Goal: Transaction & Acquisition: Book appointment/travel/reservation

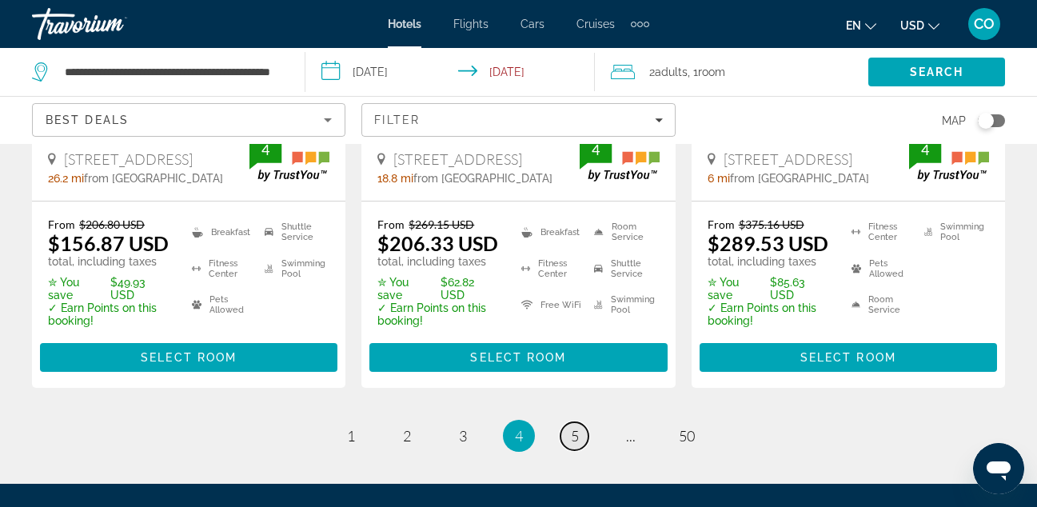
click at [564, 422] on link "page 5" at bounding box center [574, 436] width 28 height 28
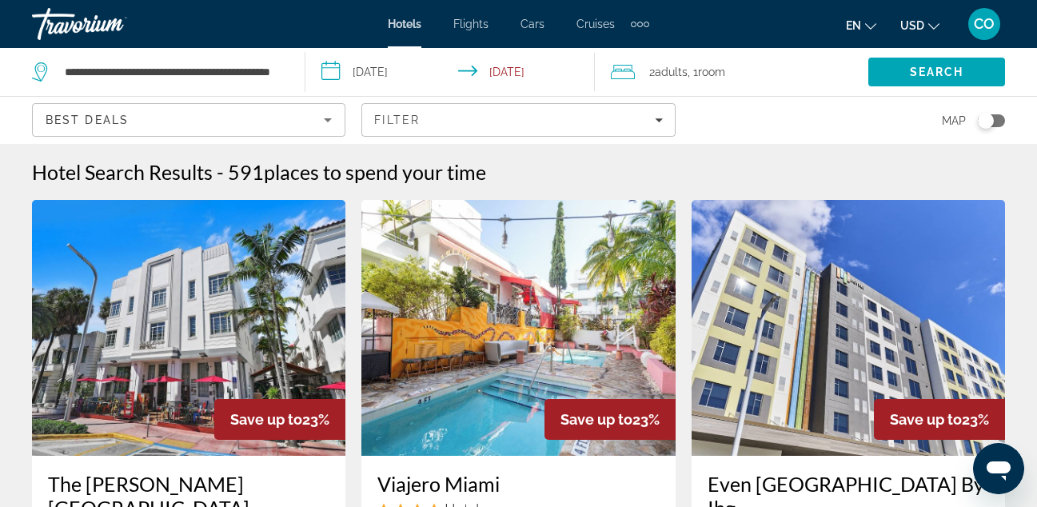
click at [163, 271] on img "Main content" at bounding box center [188, 328] width 313 height 256
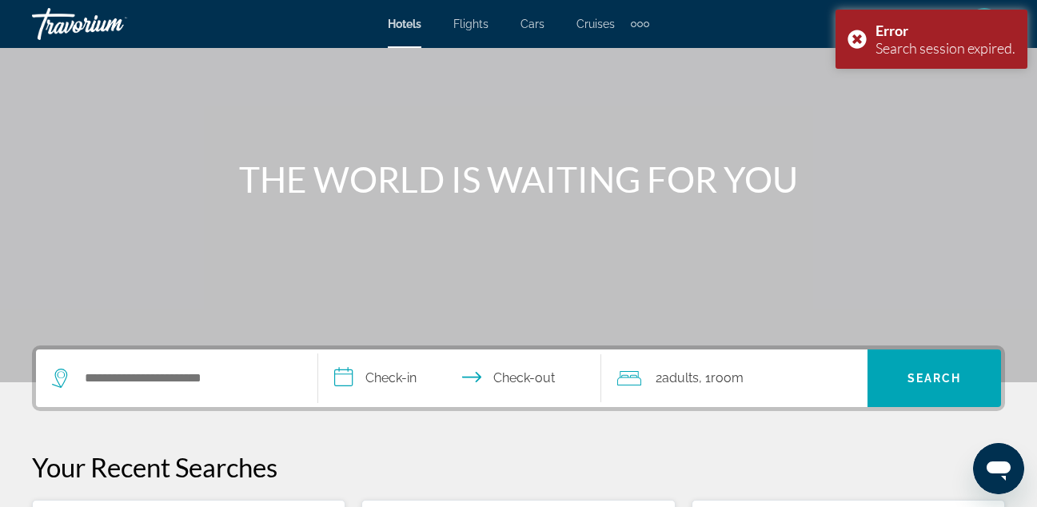
scroll to position [99, 0]
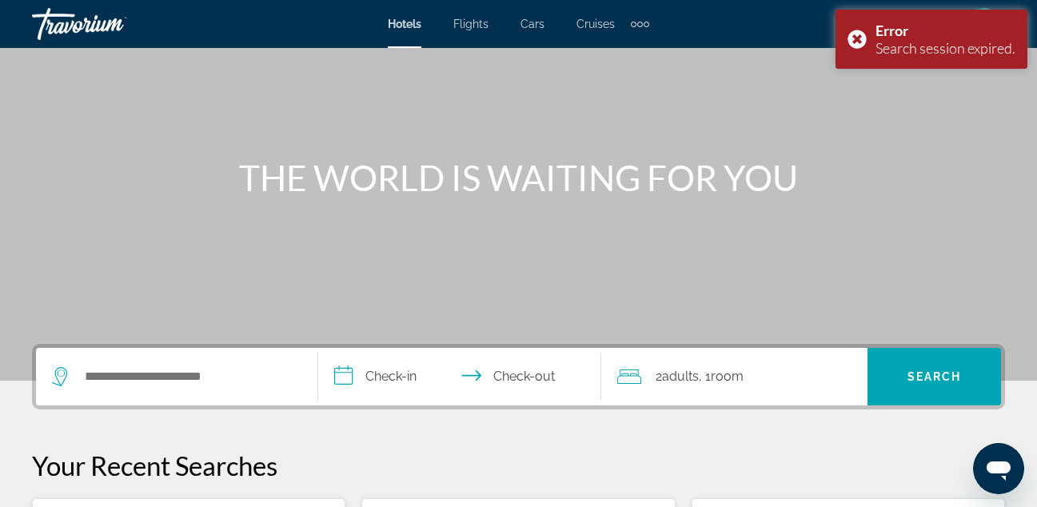
click at [108, 390] on div "Search widget" at bounding box center [176, 377] width 249 height 58
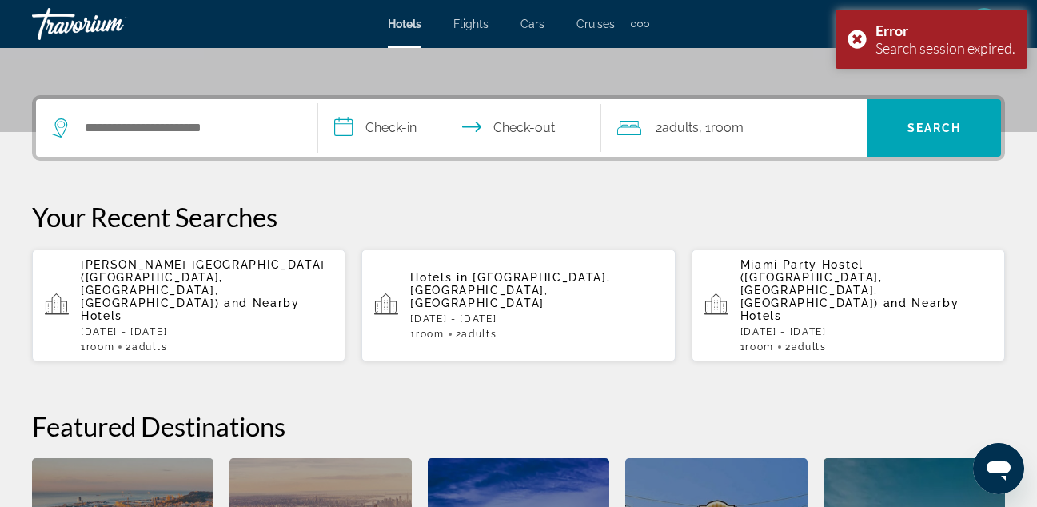
scroll to position [391, 0]
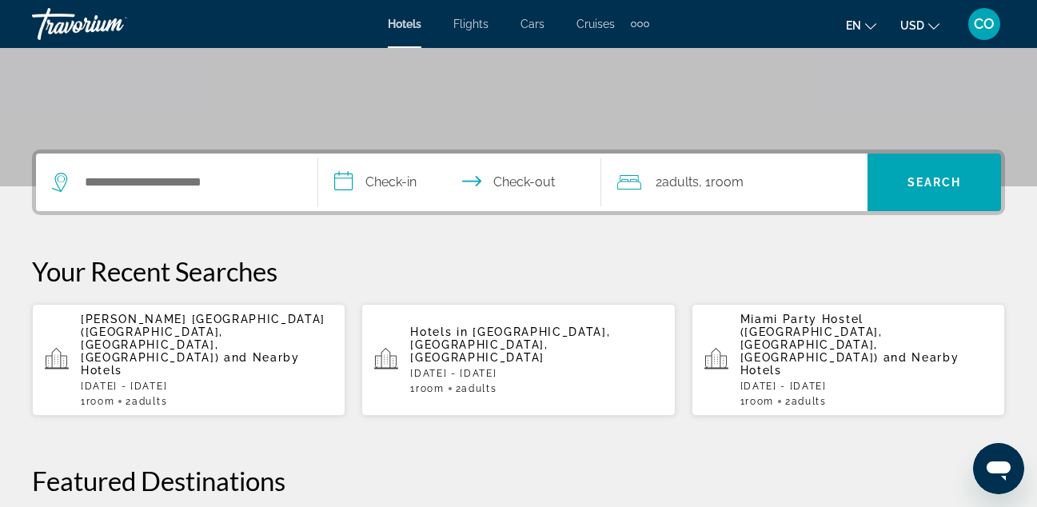
scroll to position [294, 0]
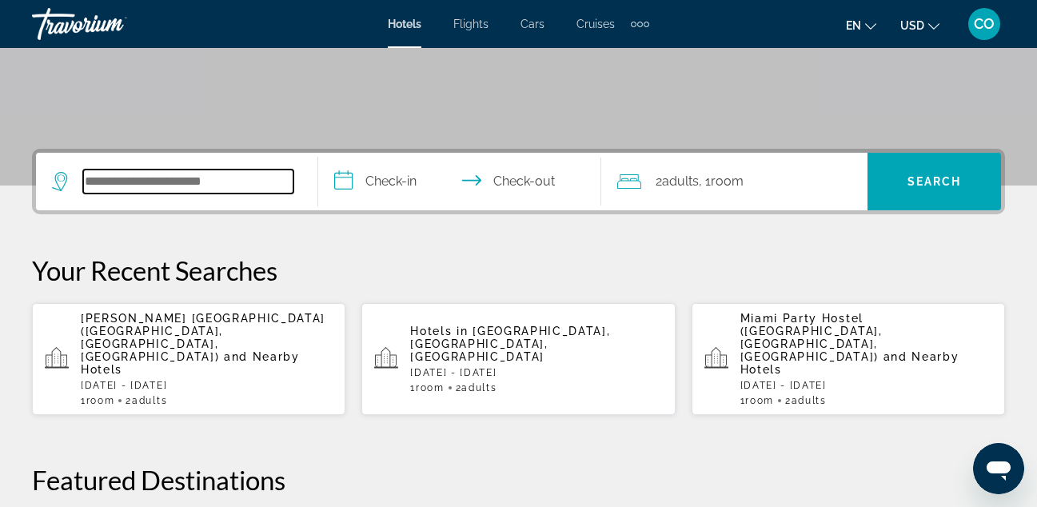
click at [197, 189] on input "Search hotel destination" at bounding box center [188, 181] width 210 height 24
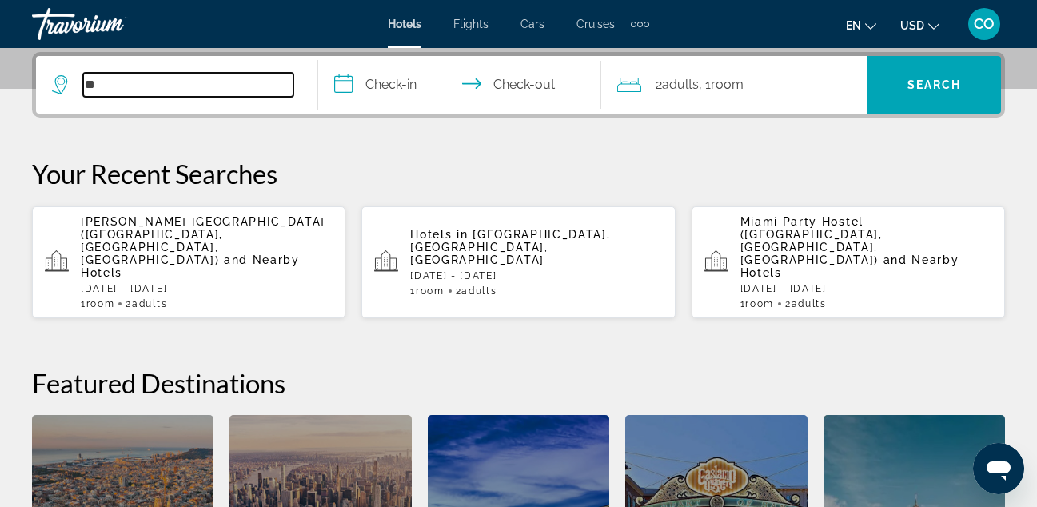
type input "*"
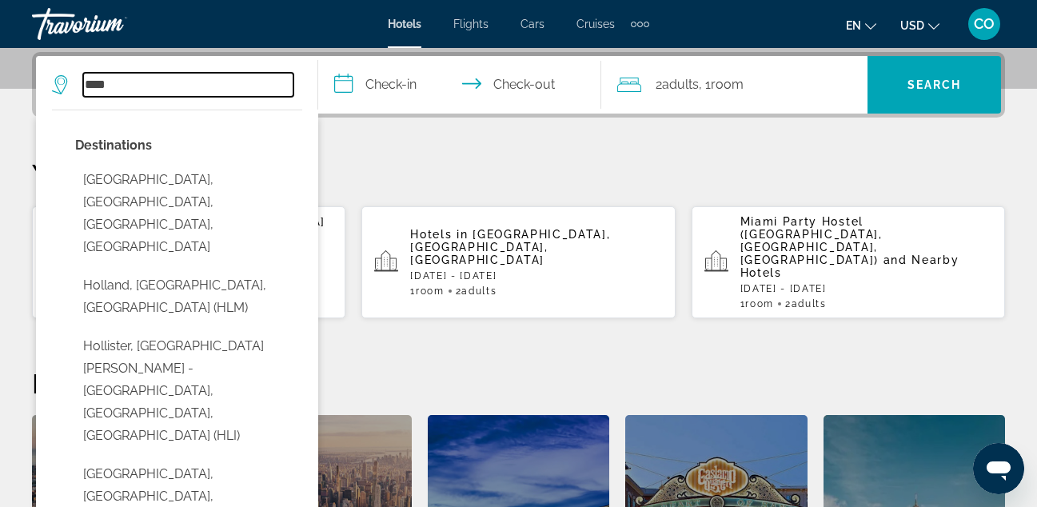
type input "**********"
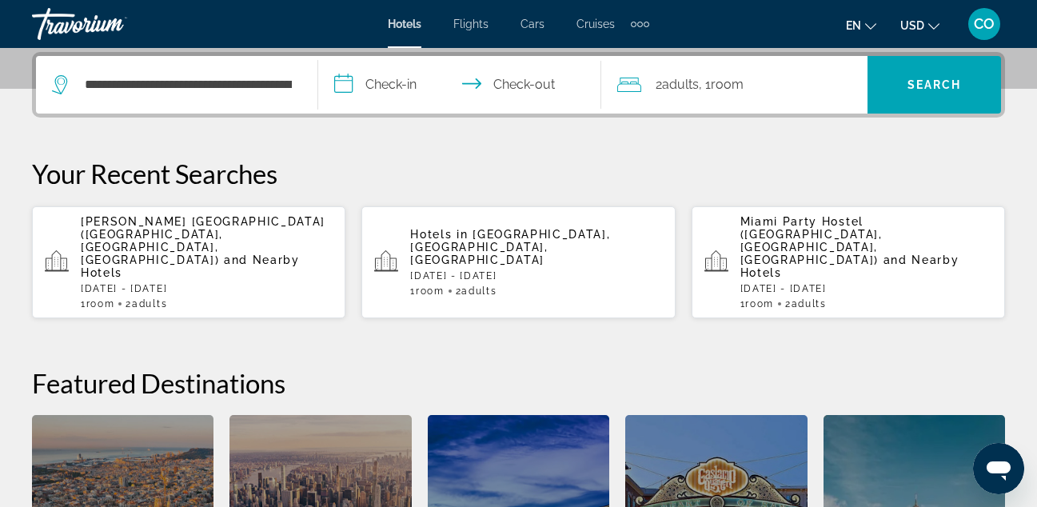
click at [384, 83] on input "**********" at bounding box center [462, 87] width 289 height 62
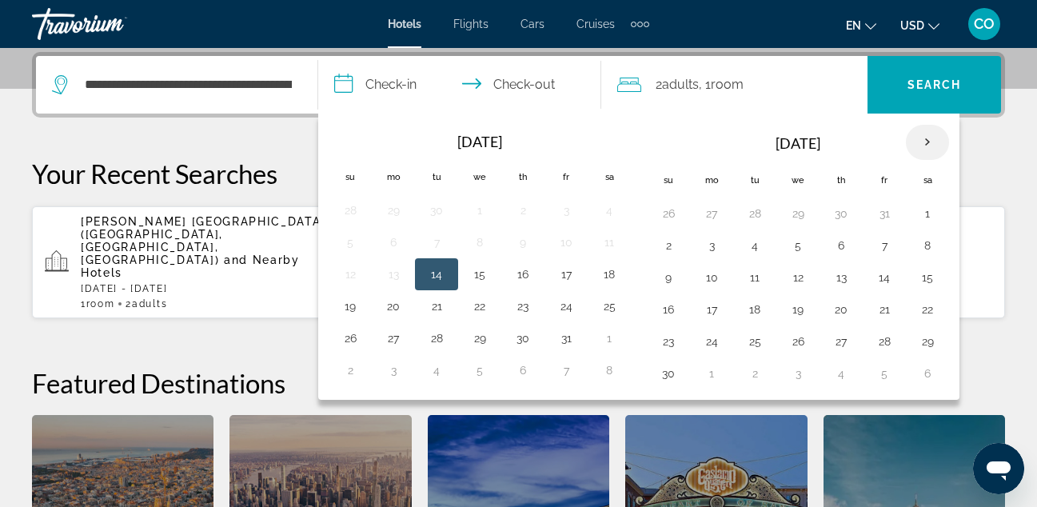
click at [924, 142] on th "Next month" at bounding box center [927, 142] width 43 height 35
click at [680, 346] on button "28" at bounding box center [669, 341] width 26 height 22
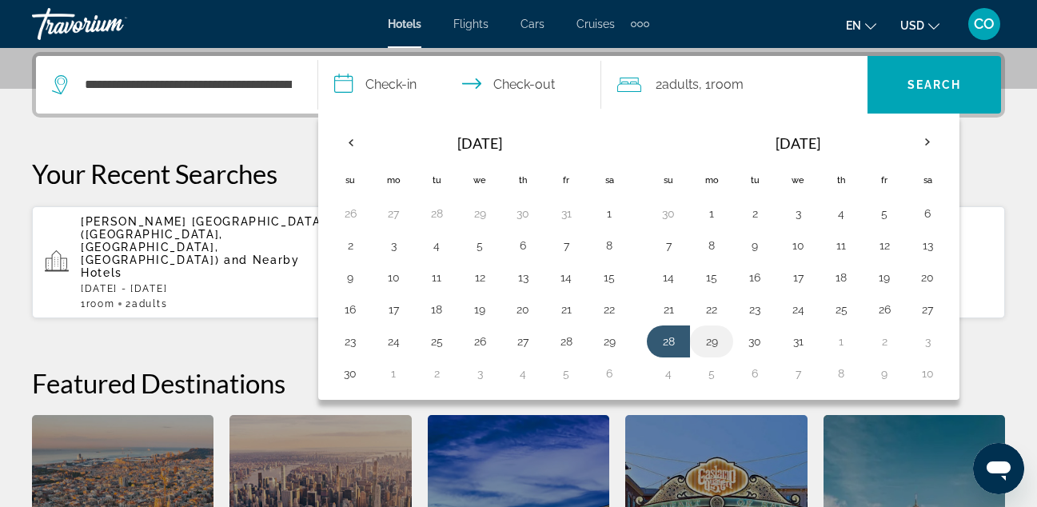
click at [700, 338] on button "29" at bounding box center [712, 341] width 26 height 22
type input "**********"
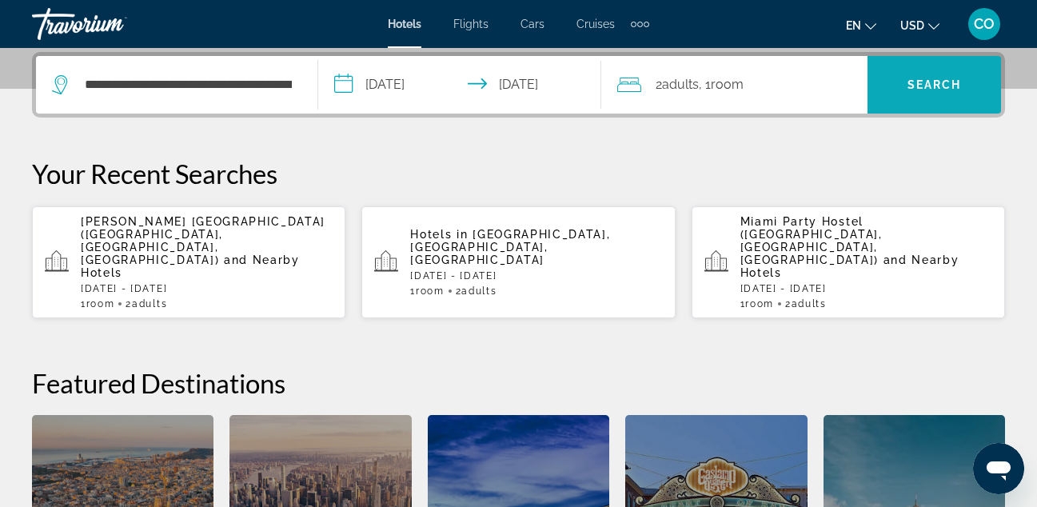
drag, startPoint x: 908, startPoint y: 107, endPoint x: 898, endPoint y: 110, distance: 10.9
click at [898, 110] on span "Search" at bounding box center [934, 85] width 134 height 58
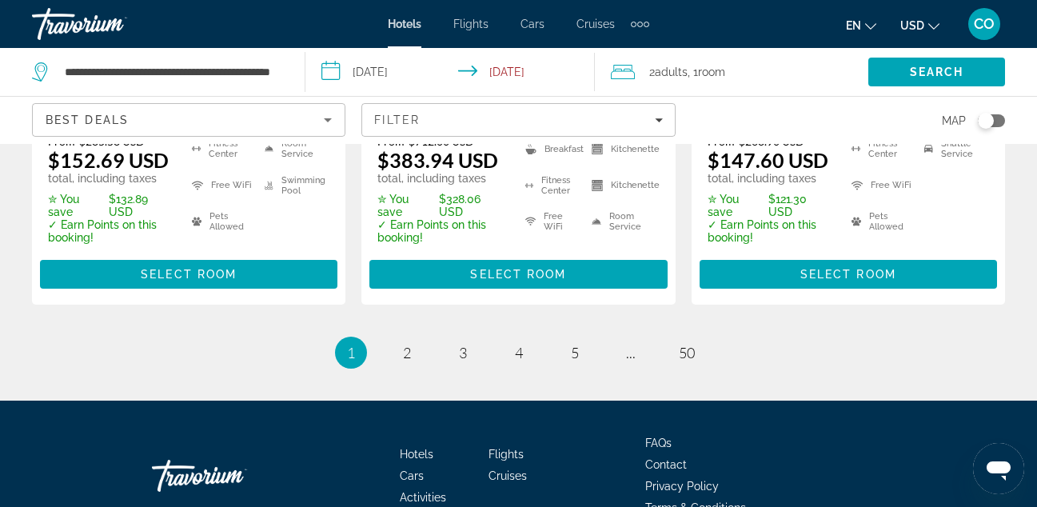
scroll to position [2513, 0]
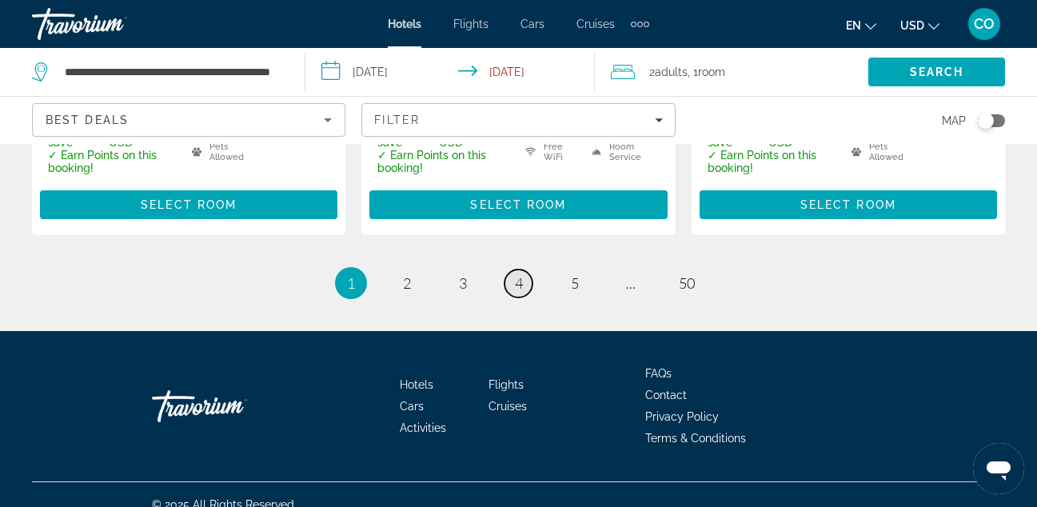
click at [511, 273] on link "page 4" at bounding box center [518, 283] width 28 height 28
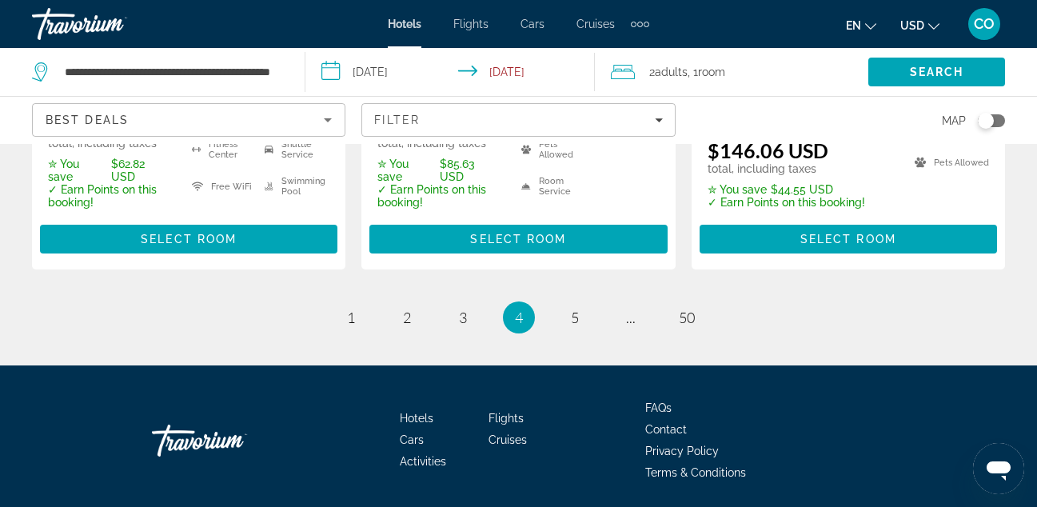
scroll to position [2487, 0]
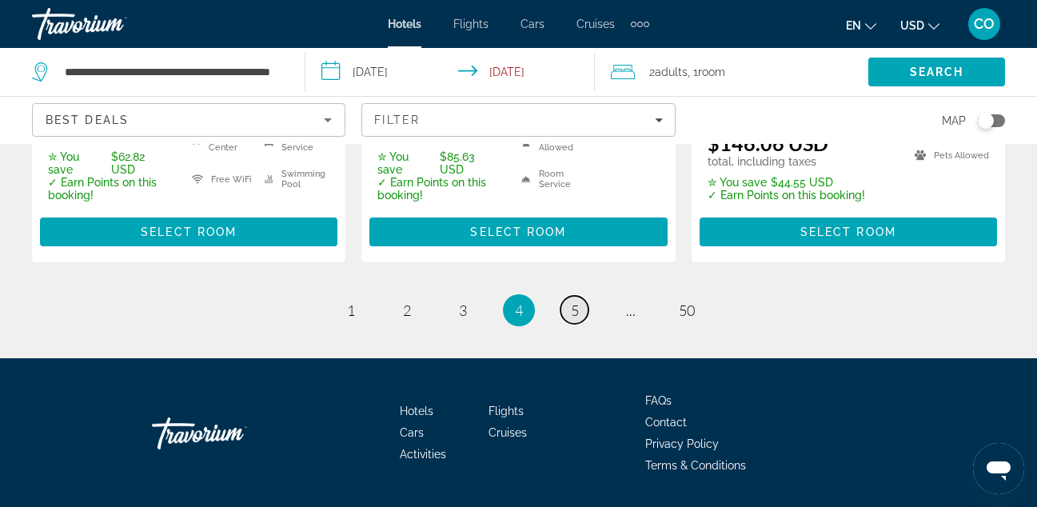
click at [588, 296] on link "page 5" at bounding box center [574, 310] width 28 height 28
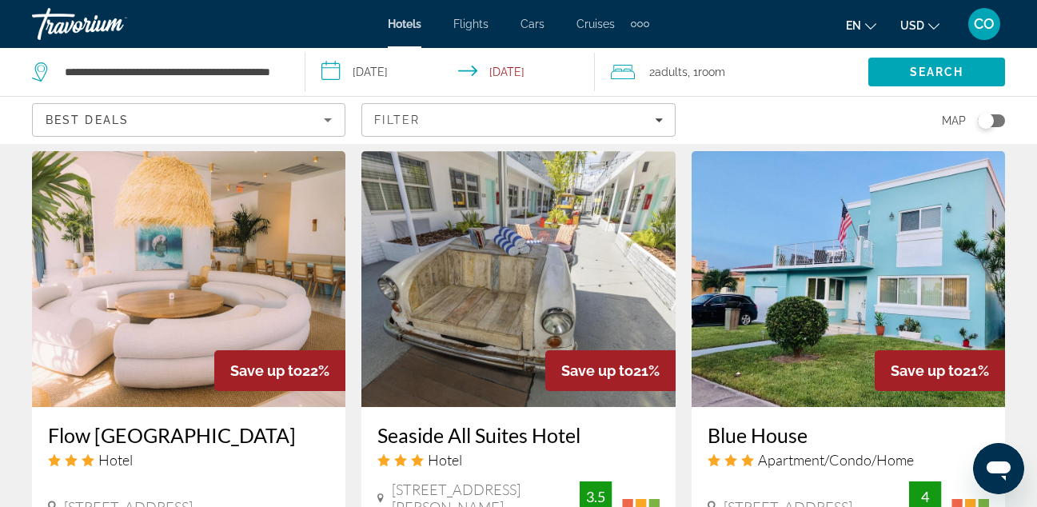
scroll to position [2474, 0]
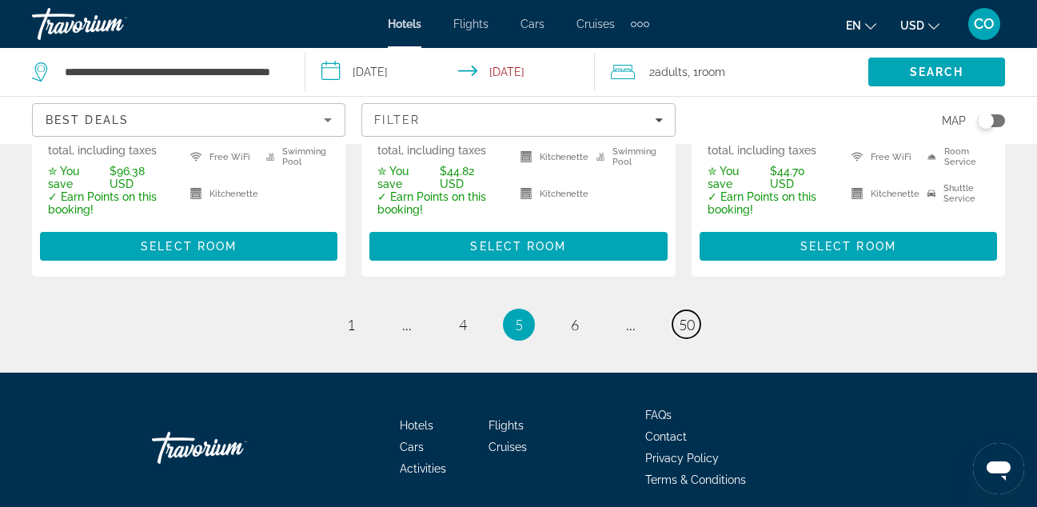
click at [696, 310] on link "page 50" at bounding box center [686, 324] width 28 height 28
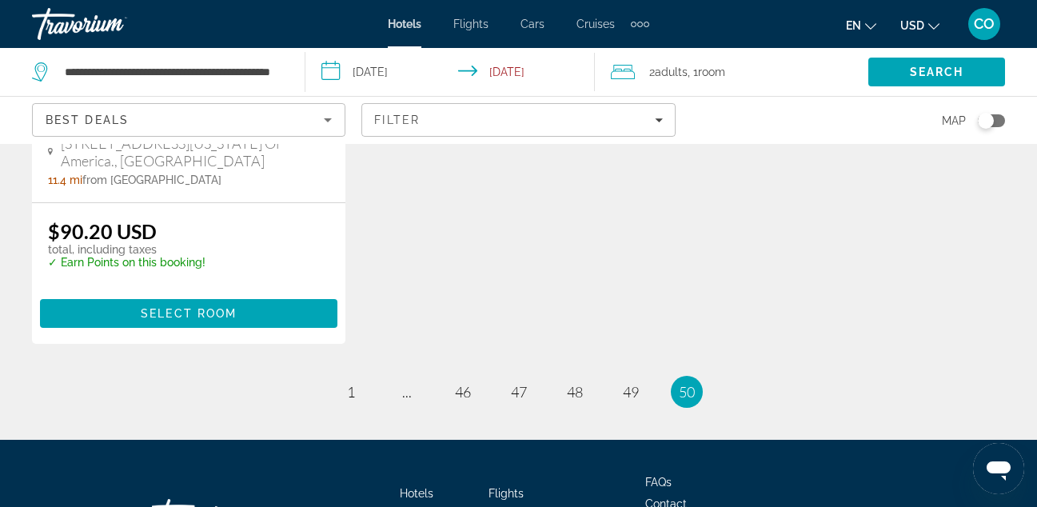
scroll to position [394, 0]
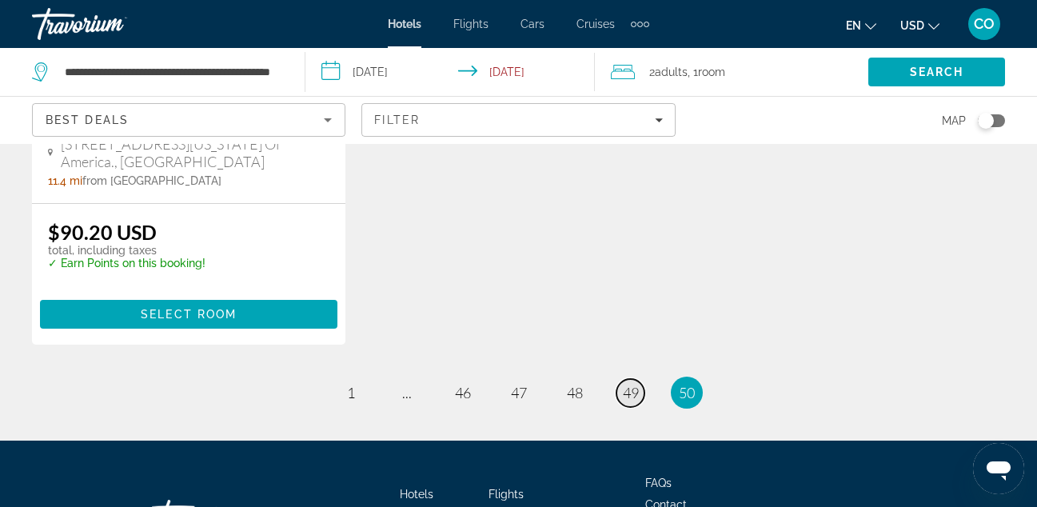
click at [639, 407] on link "page 49" at bounding box center [630, 393] width 28 height 28
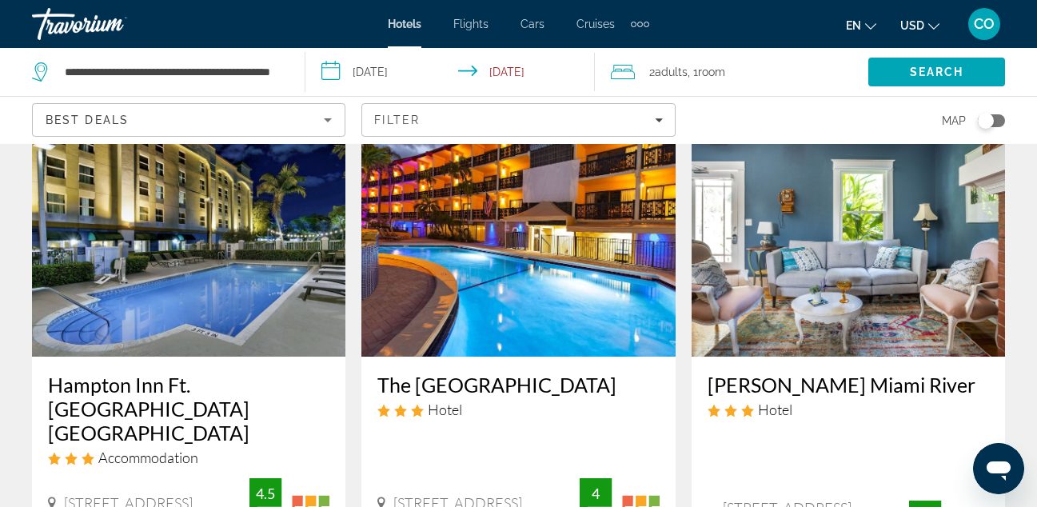
scroll to position [1298, 0]
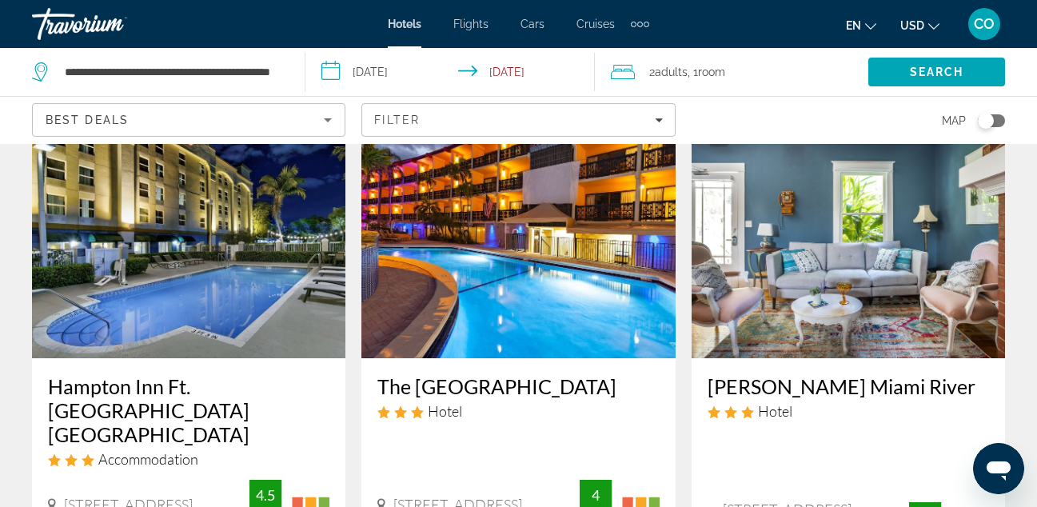
click at [536, 250] on img "Main content" at bounding box center [517, 230] width 313 height 256
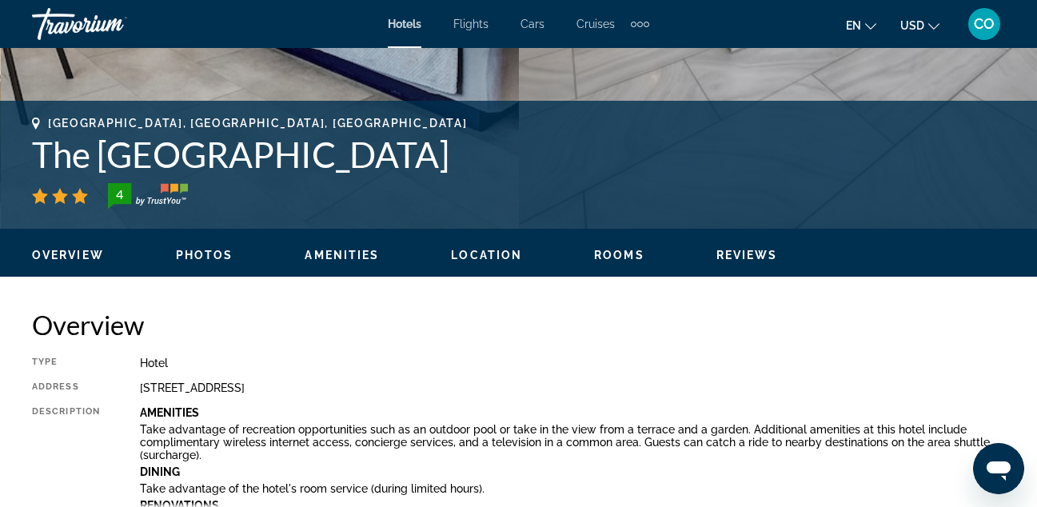
scroll to position [576, 0]
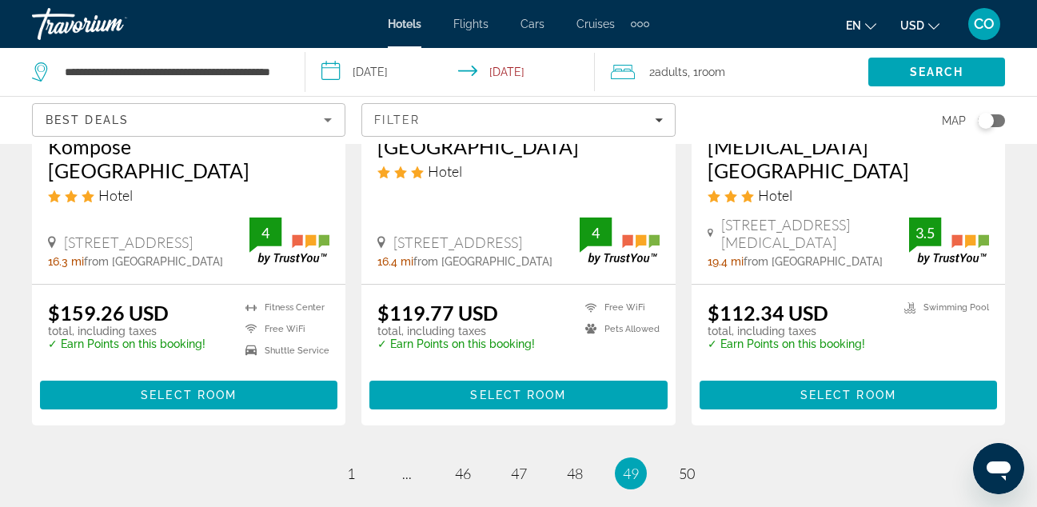
scroll to position [2180, 0]
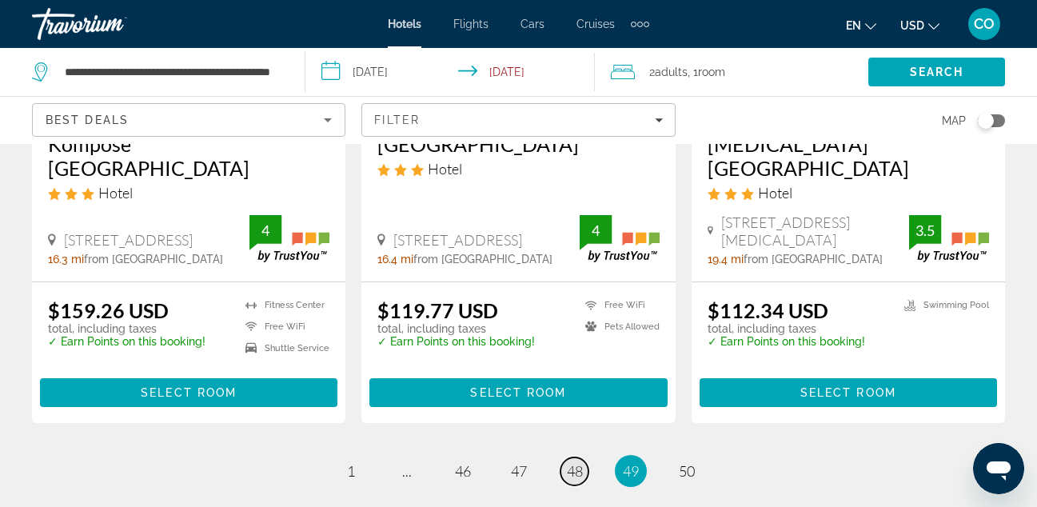
click at [577, 462] on span "48" at bounding box center [575, 471] width 16 height 18
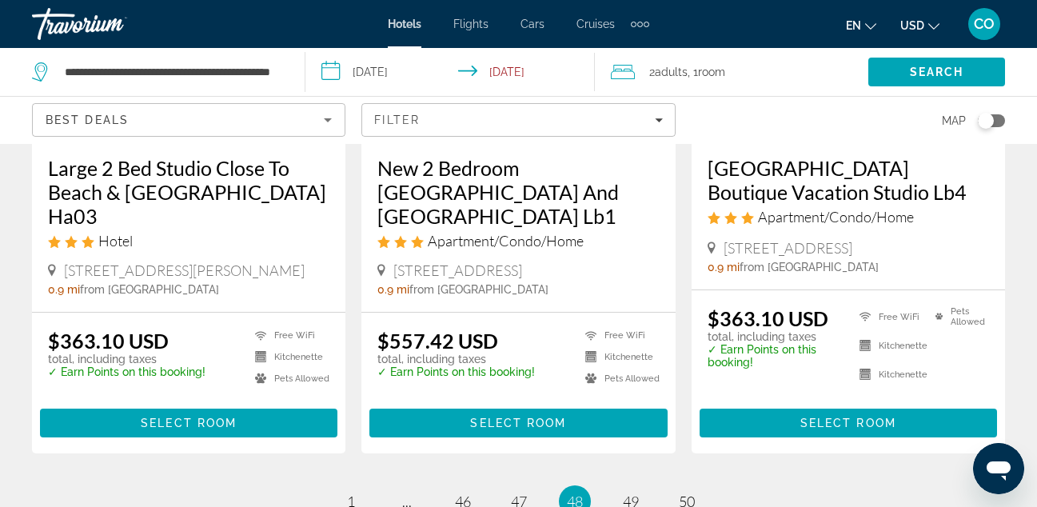
scroll to position [2135, 0]
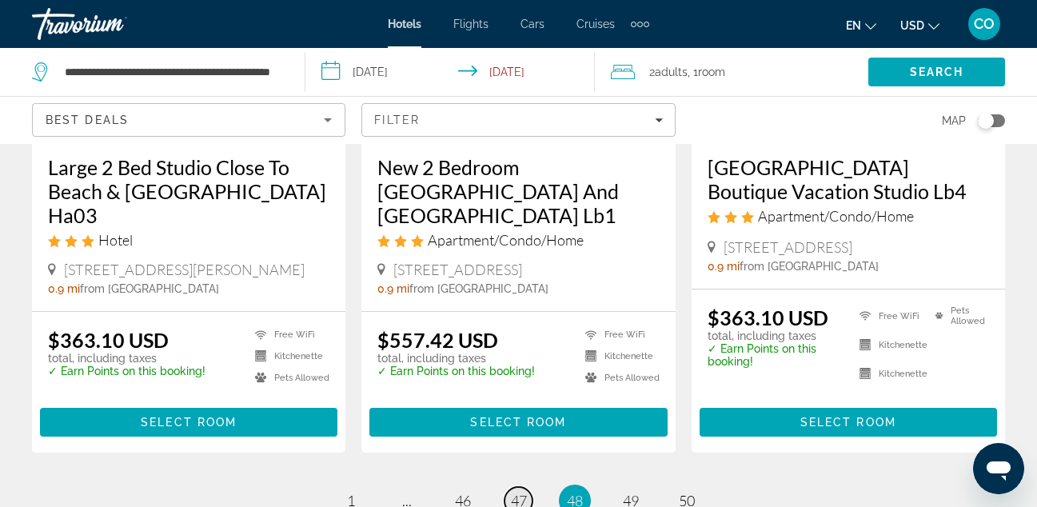
click at [511, 492] on span "47" at bounding box center [519, 501] width 16 height 18
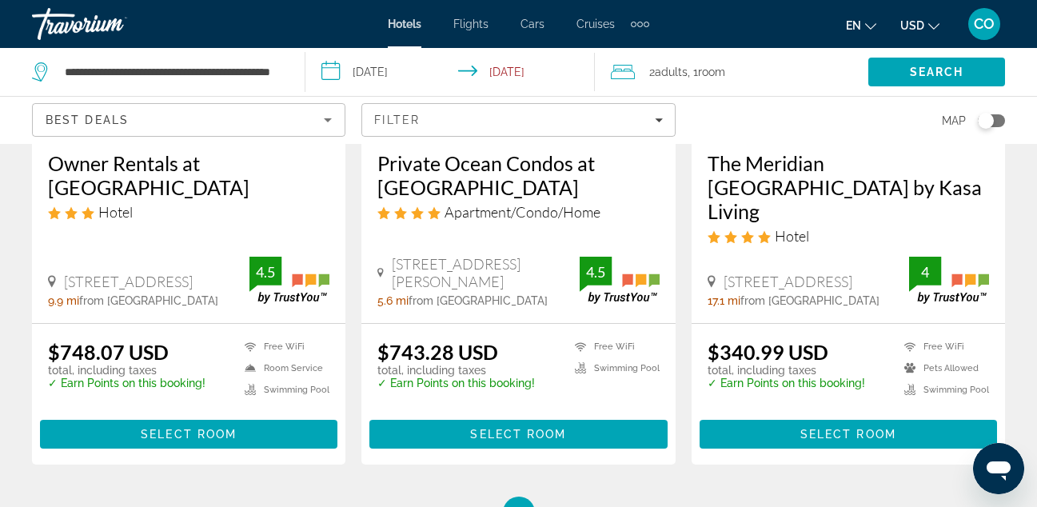
scroll to position [2221, 0]
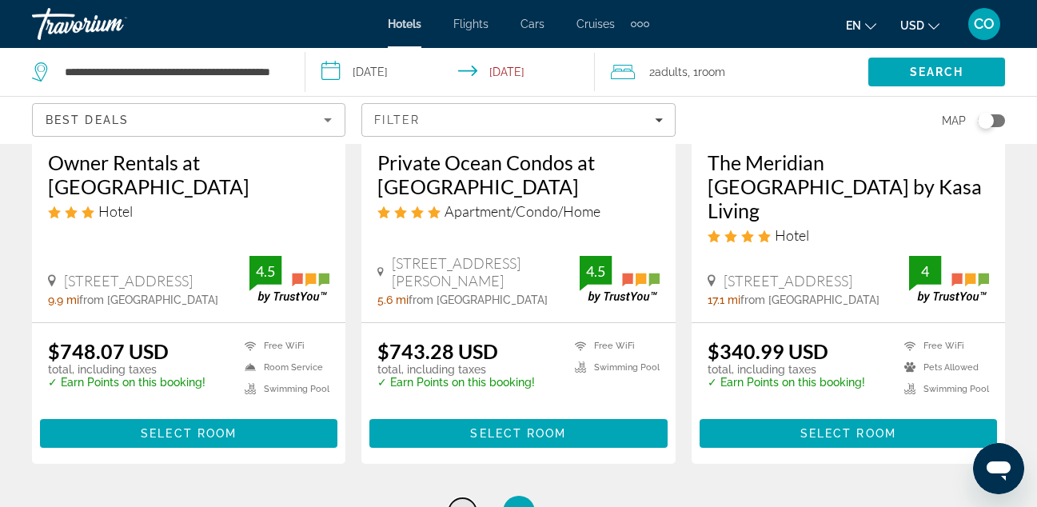
click at [468, 498] on link "page 46" at bounding box center [463, 512] width 28 height 28
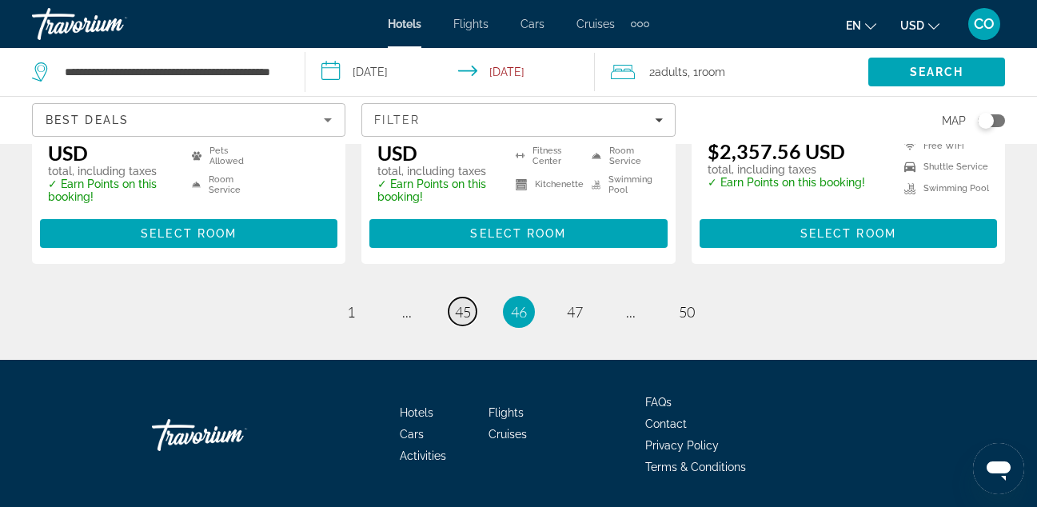
scroll to position [2358, 0]
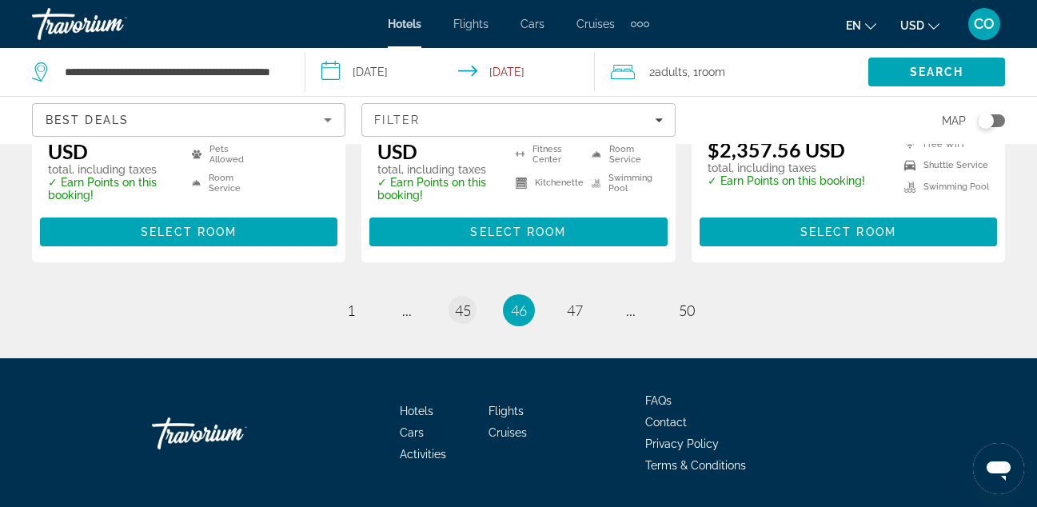
click at [461, 294] on li "page 45" at bounding box center [463, 310] width 32 height 32
click at [461, 301] on span "45" at bounding box center [463, 310] width 16 height 18
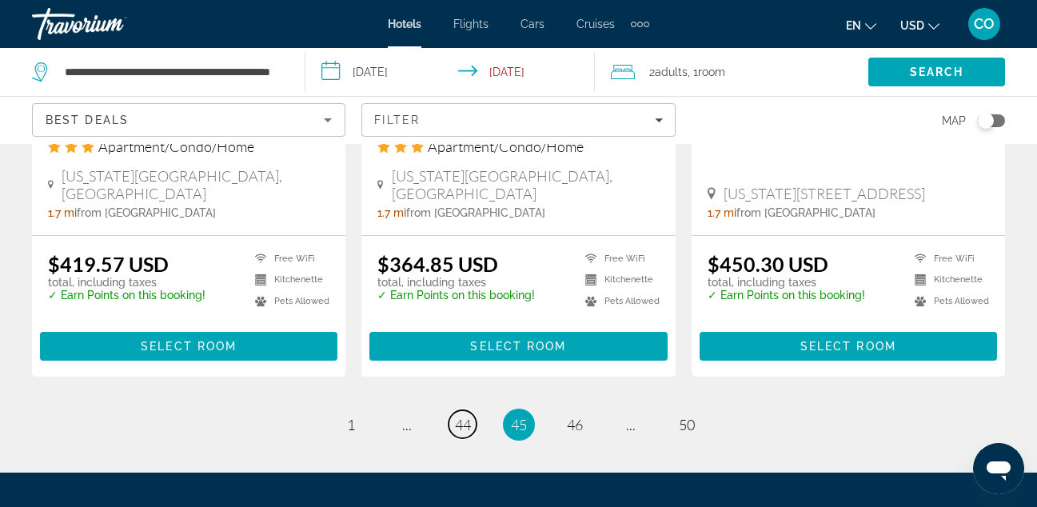
scroll to position [2268, 0]
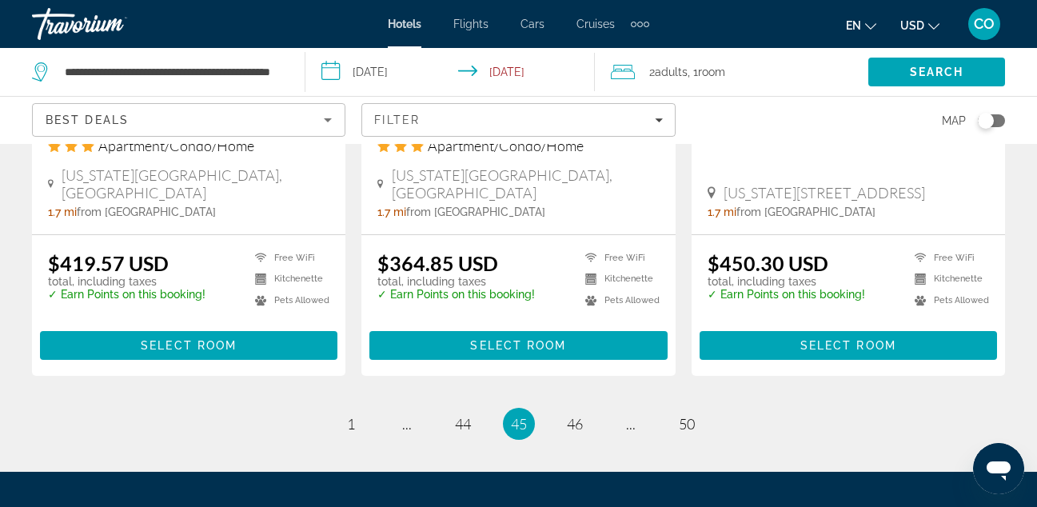
click at [478, 408] on ul "45 / 50 page 1 page ... page 44 You're on page 45 page 46 page ... page 50" at bounding box center [518, 424] width 973 height 32
click at [464, 415] on span "44" at bounding box center [463, 424] width 16 height 18
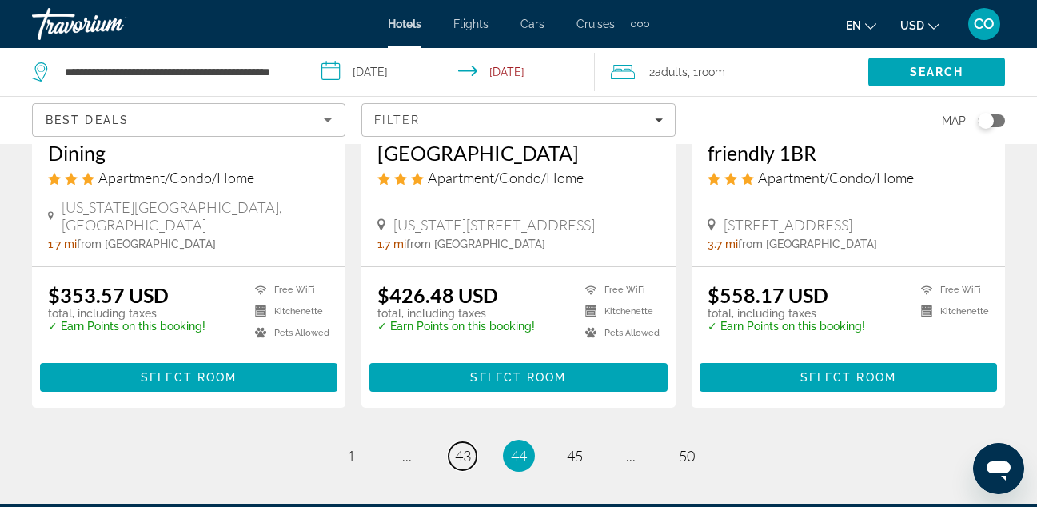
scroll to position [2199, 0]
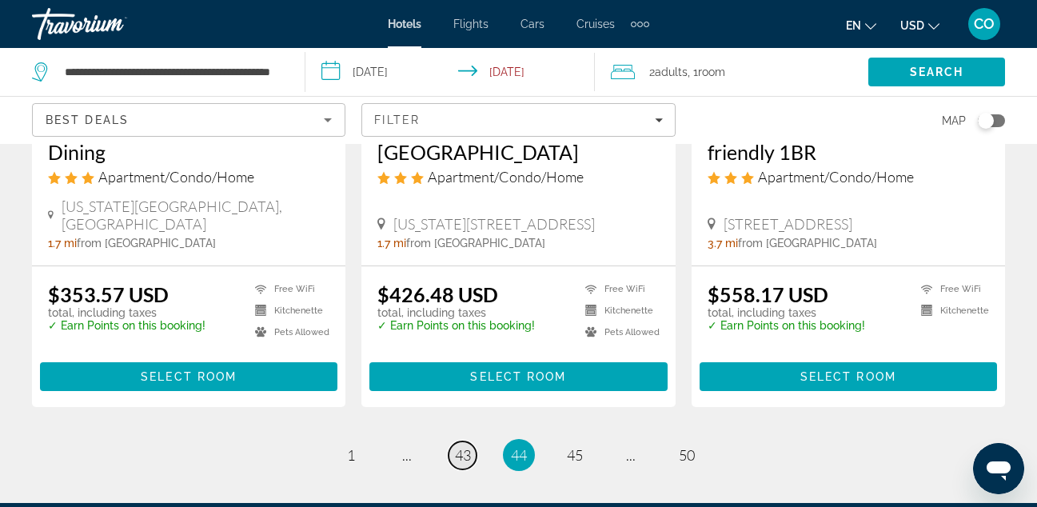
click at [471, 441] on link "page 43" at bounding box center [463, 455] width 28 height 28
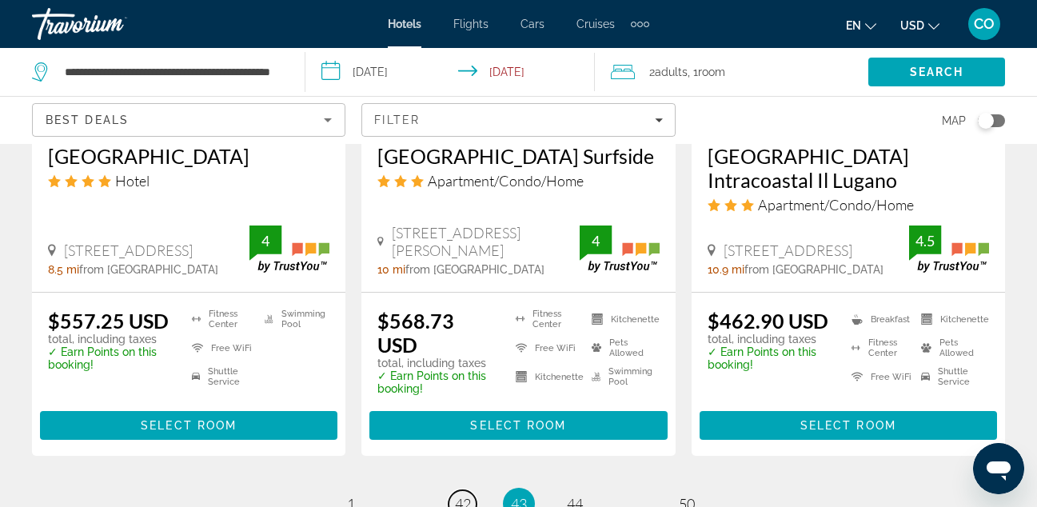
scroll to position [2213, 0]
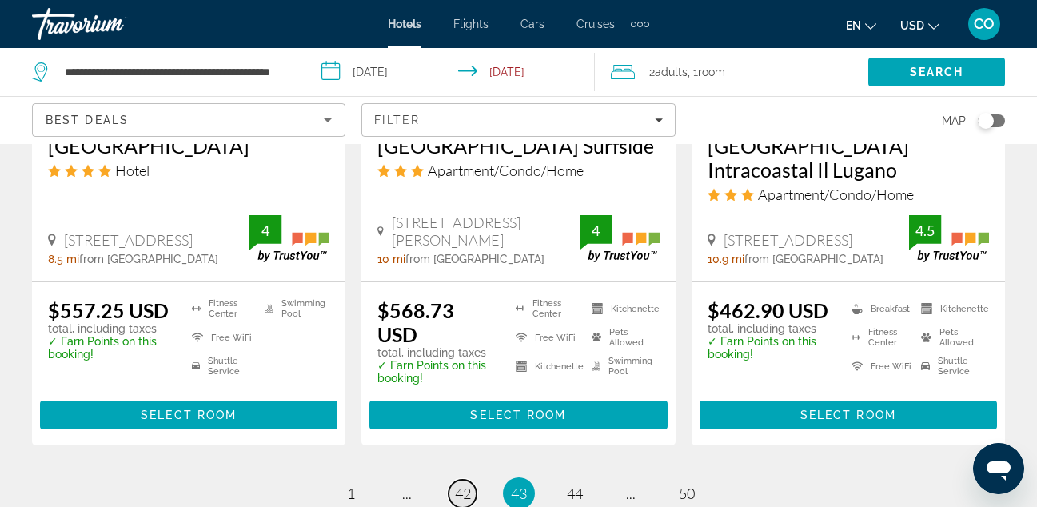
click at [457, 484] on span "42" at bounding box center [463, 493] width 16 height 18
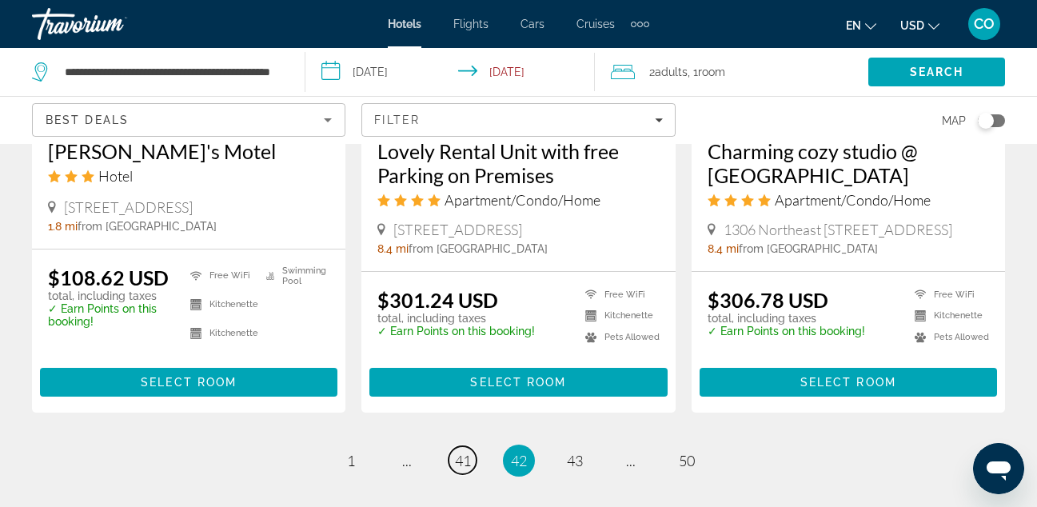
scroll to position [2380, 0]
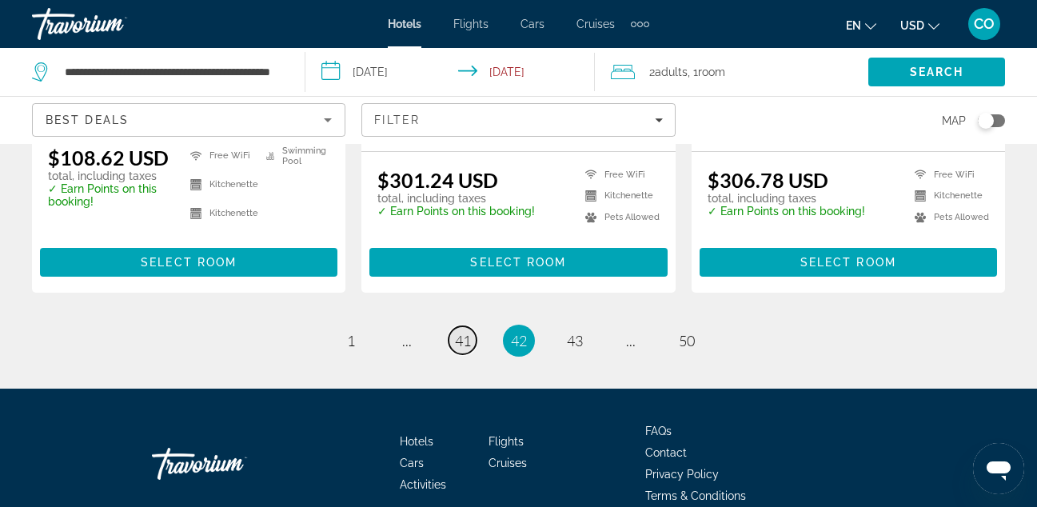
click at [463, 326] on link "page 41" at bounding box center [463, 340] width 28 height 28
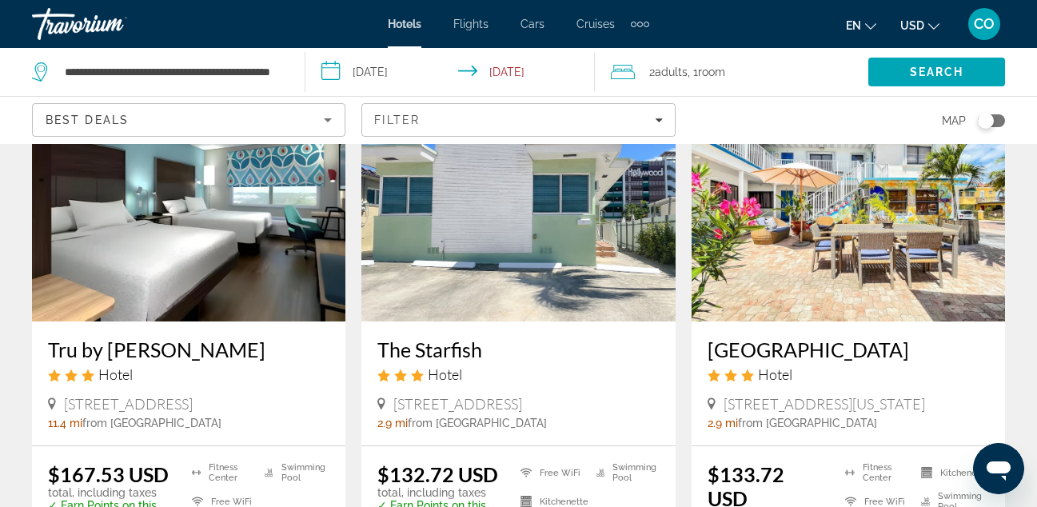
scroll to position [1963, 0]
click at [161, 274] on img "Main content" at bounding box center [188, 194] width 313 height 256
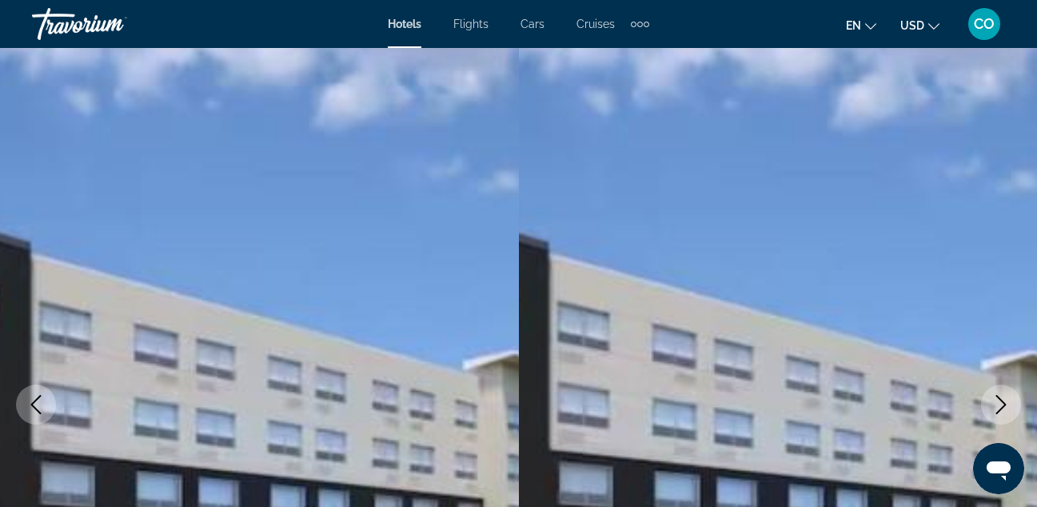
scroll to position [13, 0]
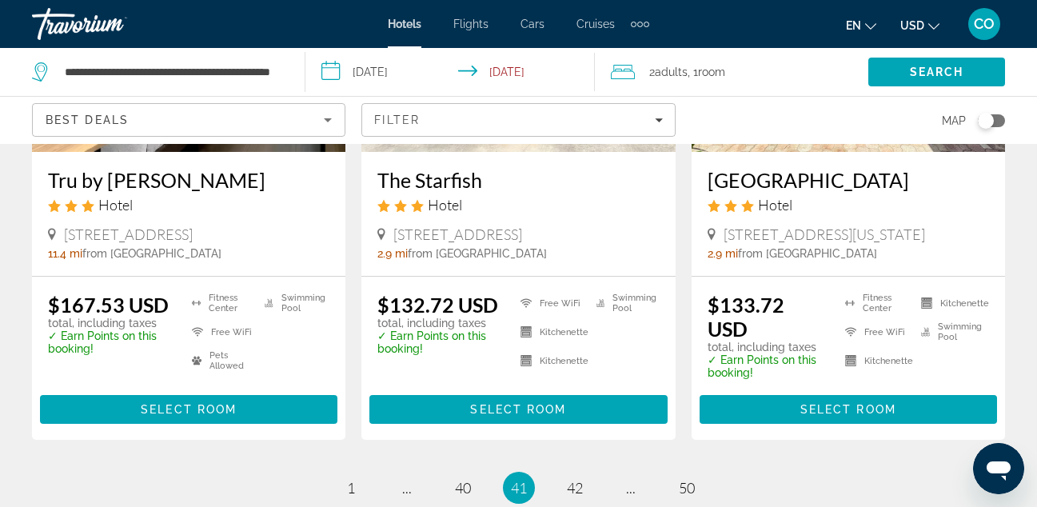
scroll to position [2358, 0]
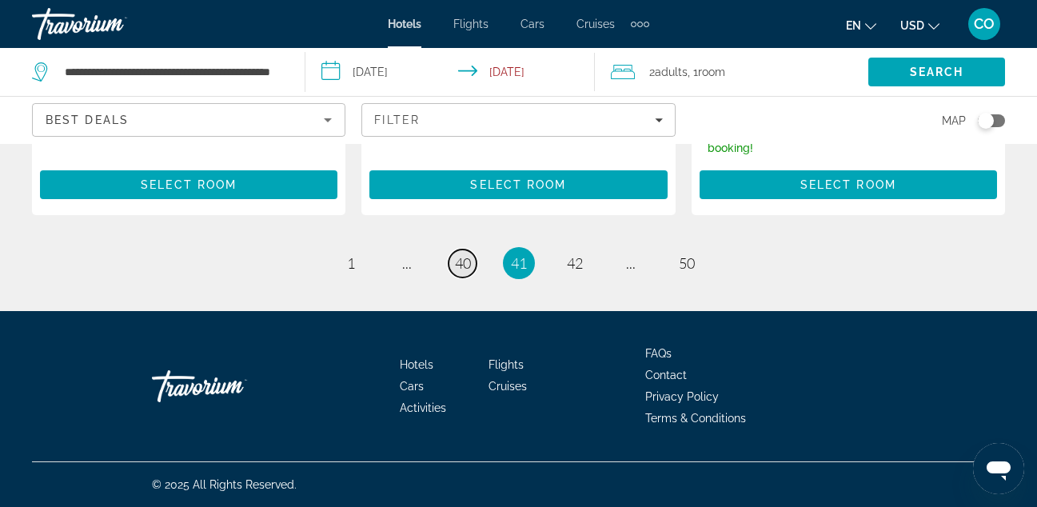
click at [468, 267] on span "40" at bounding box center [463, 263] width 16 height 18
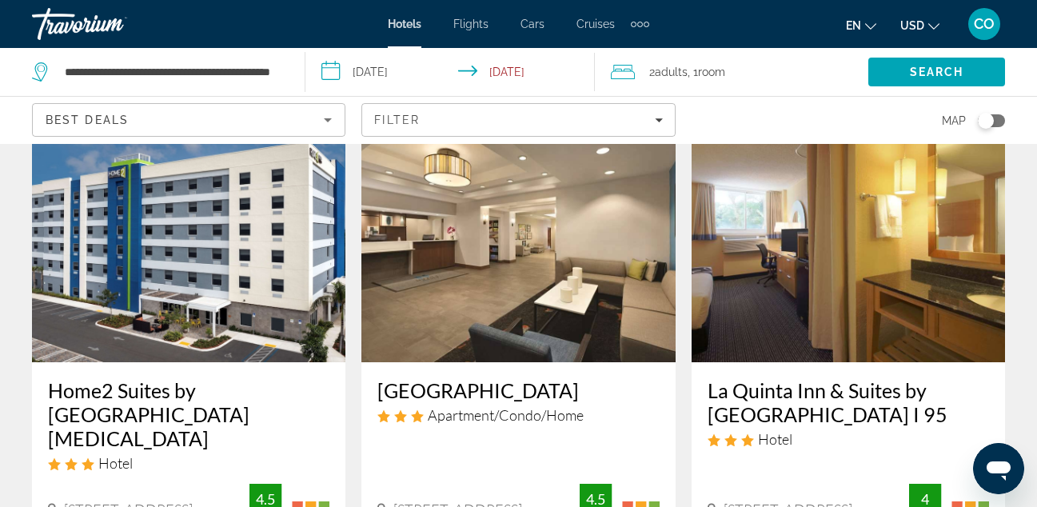
scroll to position [734, 0]
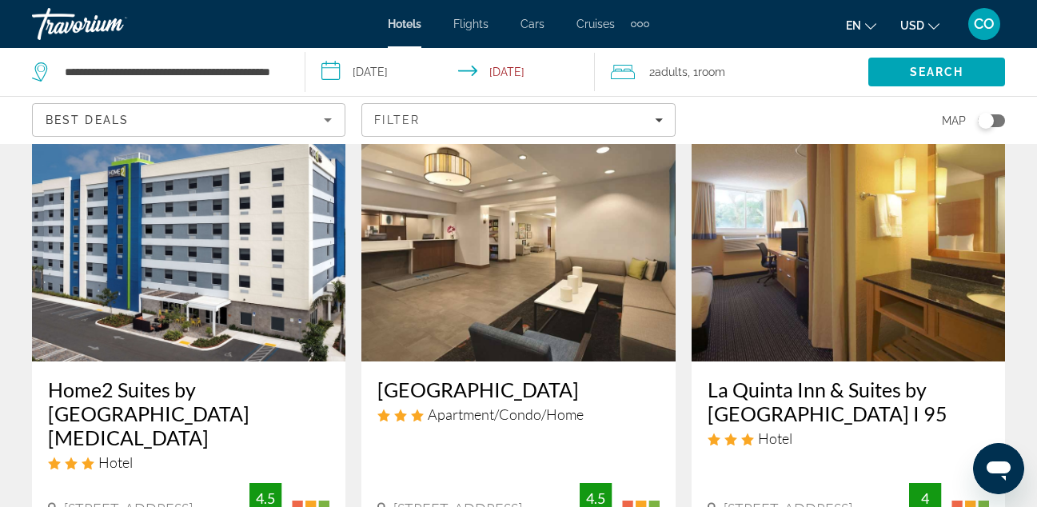
click at [867, 242] on img "Main content" at bounding box center [848, 234] width 313 height 256
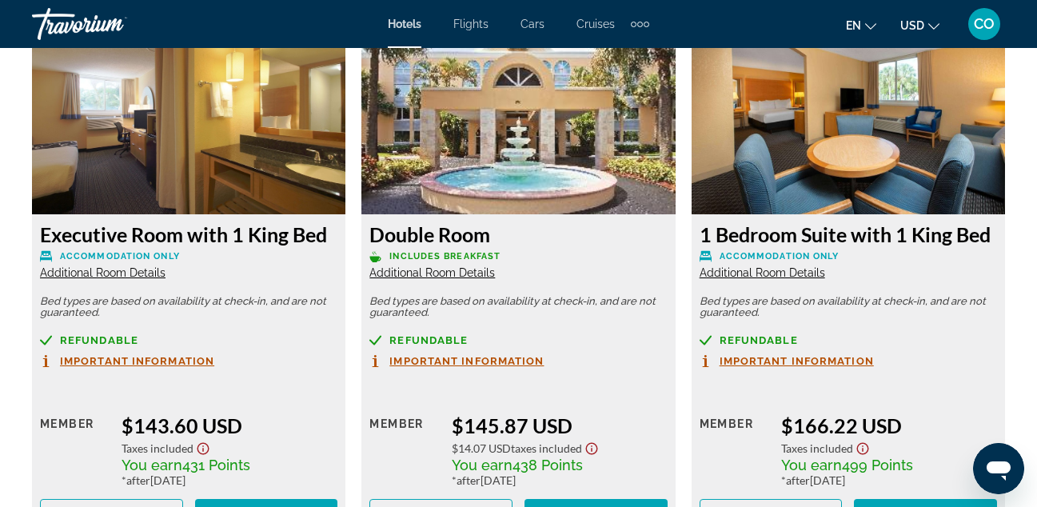
scroll to position [3092, 0]
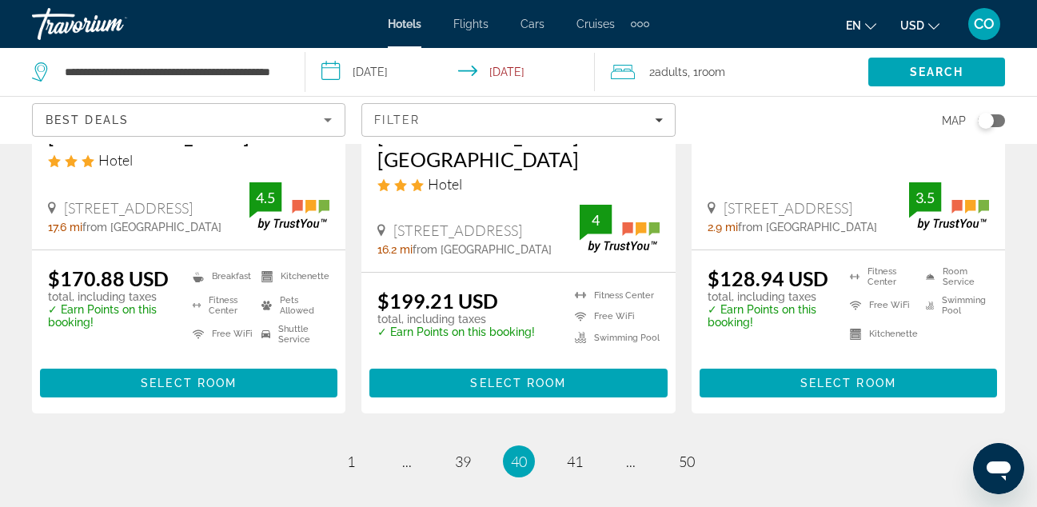
scroll to position [2269, 0]
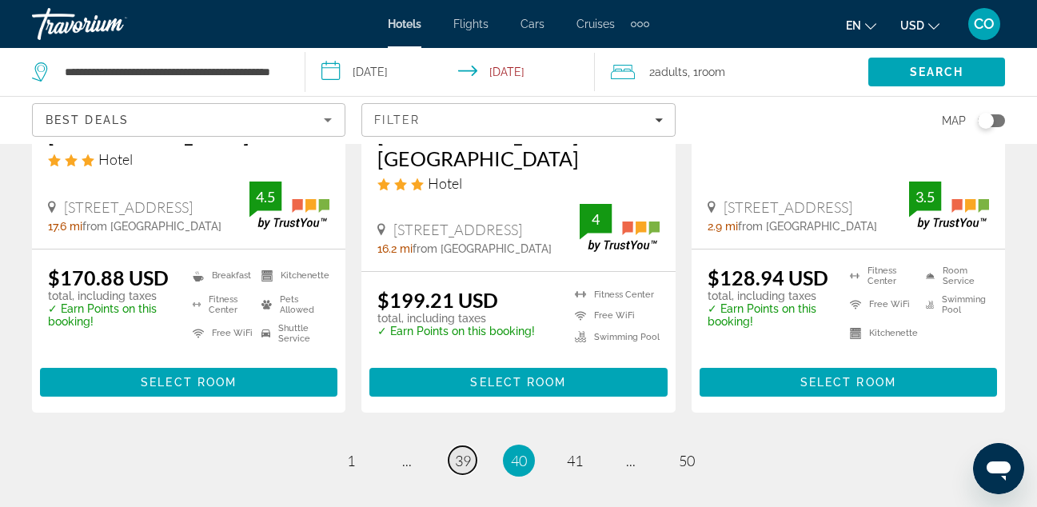
click at [467, 446] on link "page 39" at bounding box center [463, 460] width 28 height 28
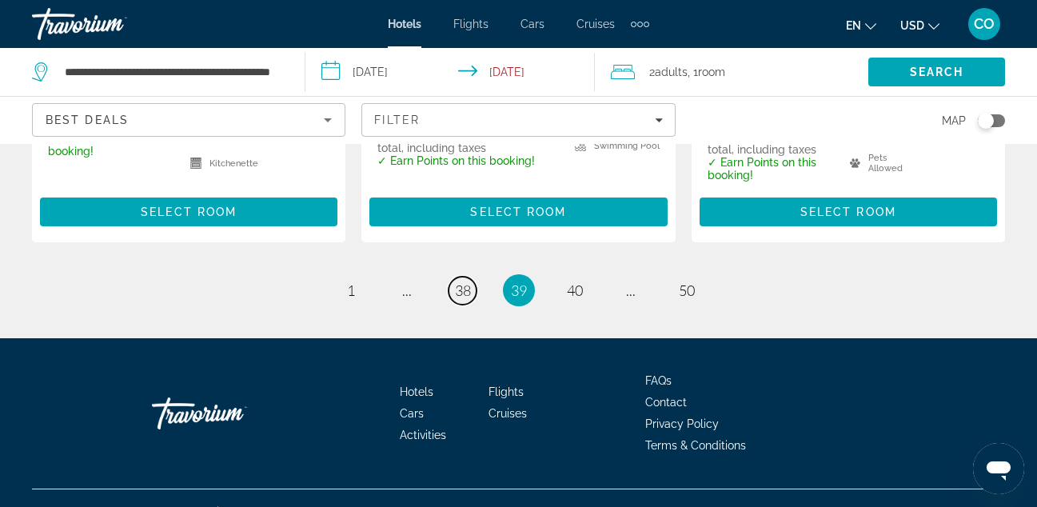
scroll to position [2422, 0]
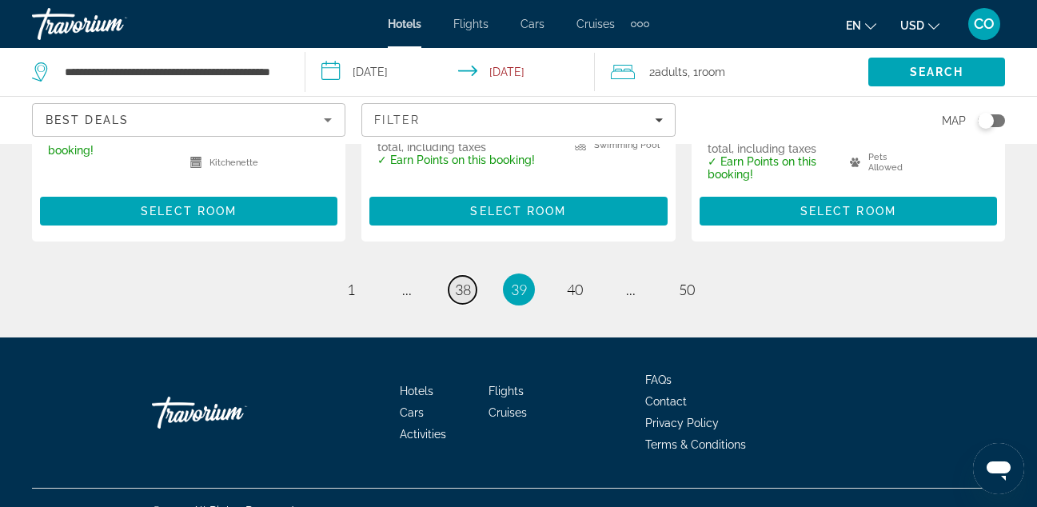
click at [467, 289] on span "38" at bounding box center [463, 290] width 16 height 18
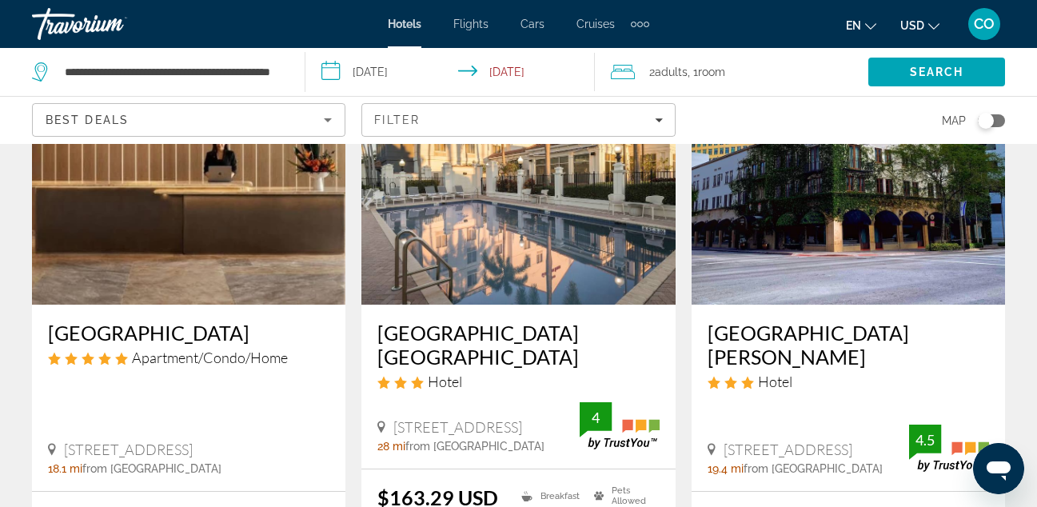
scroll to position [1924, 0]
click at [468, 279] on img "Main content" at bounding box center [517, 178] width 313 height 256
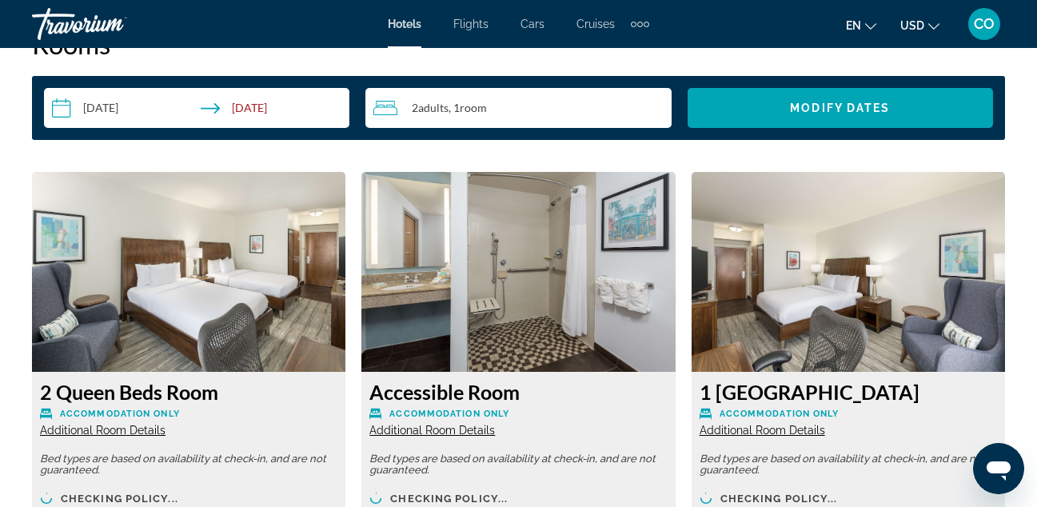
scroll to position [2370, 0]
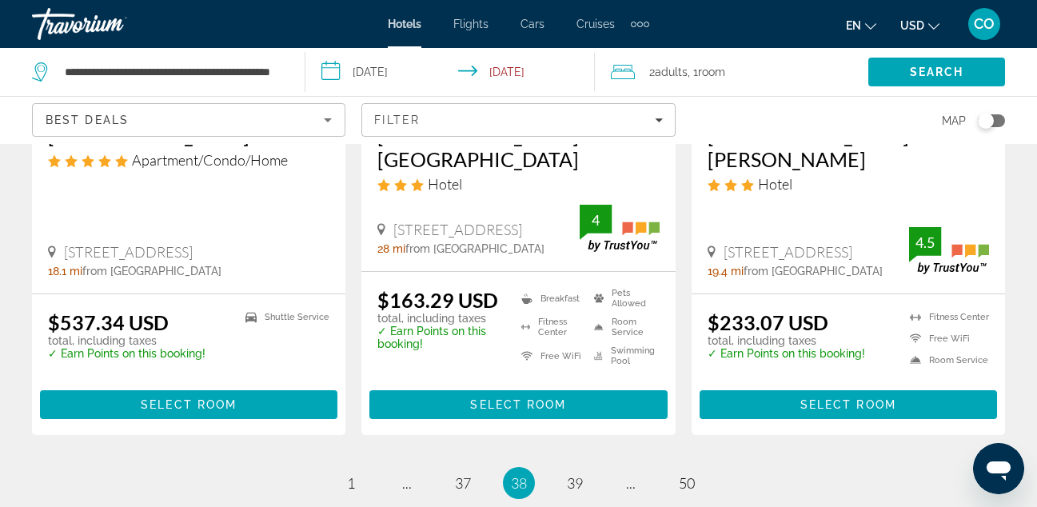
scroll to position [2294, 0]
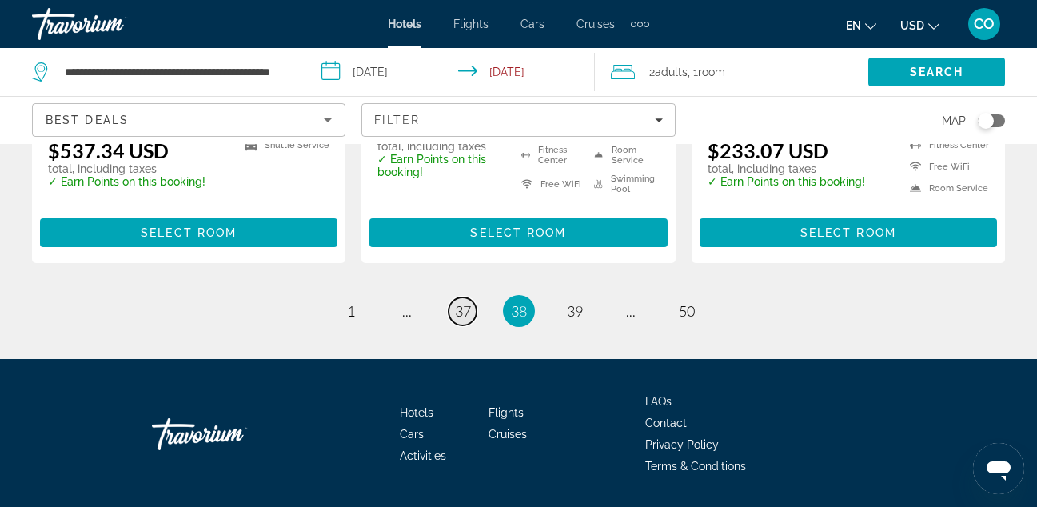
click at [461, 302] on span "37" at bounding box center [463, 311] width 16 height 18
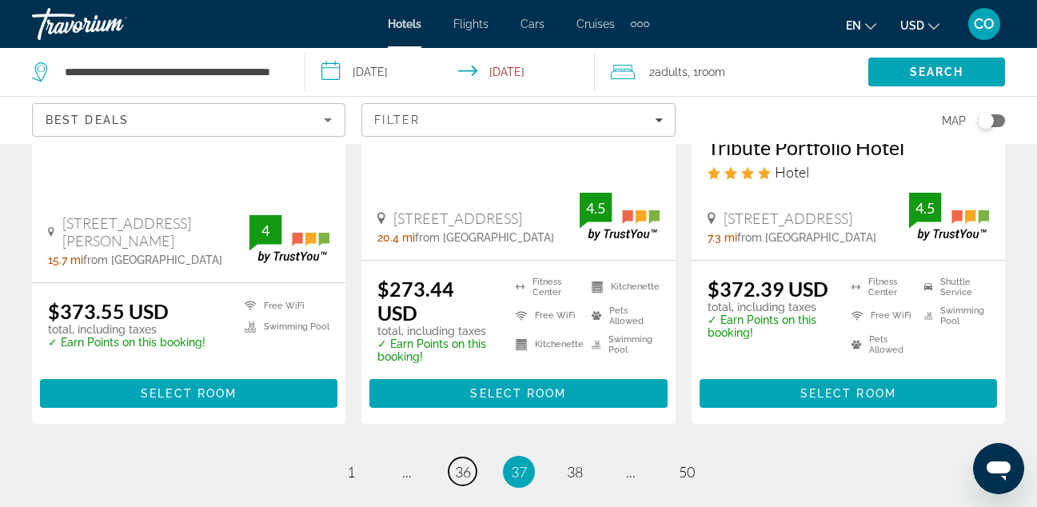
scroll to position [2447, 0]
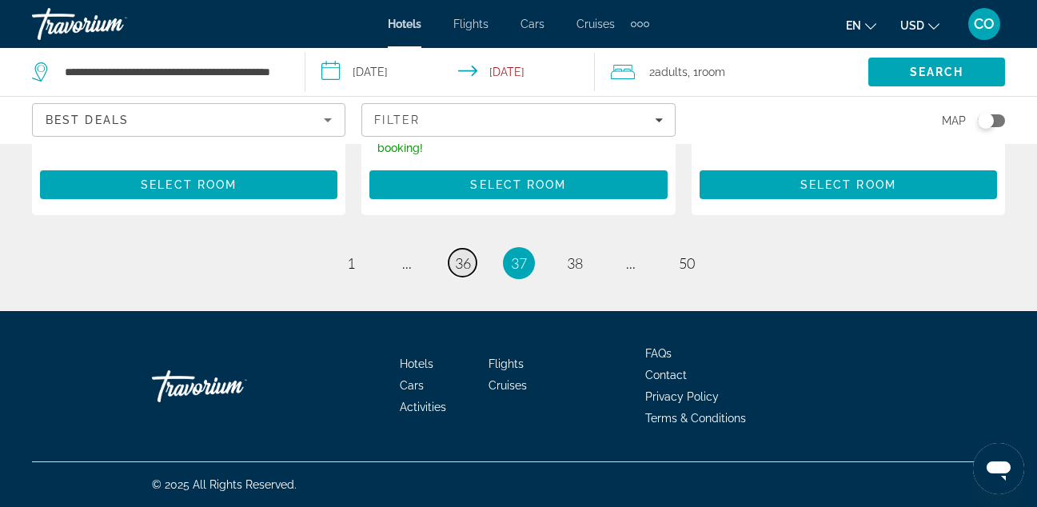
click at [458, 266] on span "36" at bounding box center [463, 263] width 16 height 18
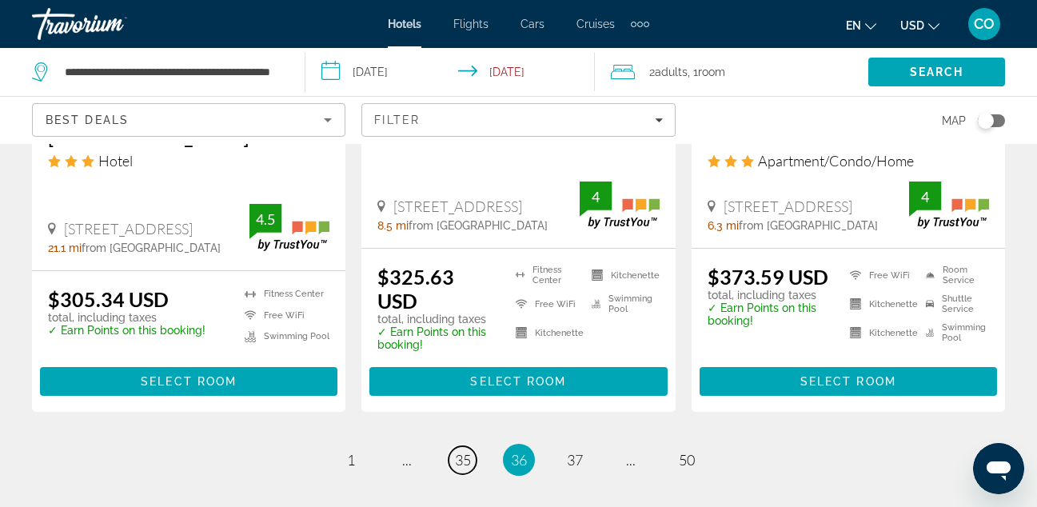
scroll to position [2222, 0]
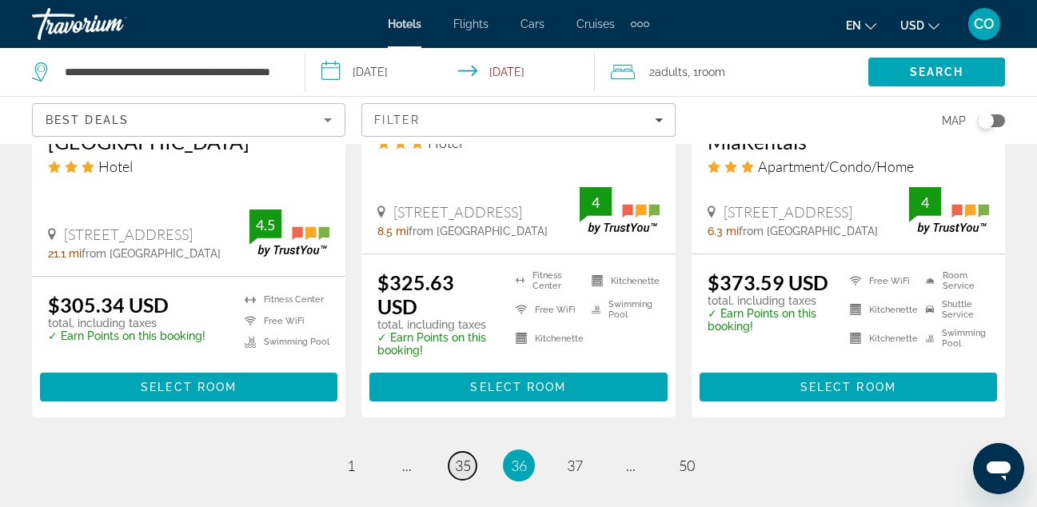
click at [464, 457] on span "35" at bounding box center [463, 466] width 16 height 18
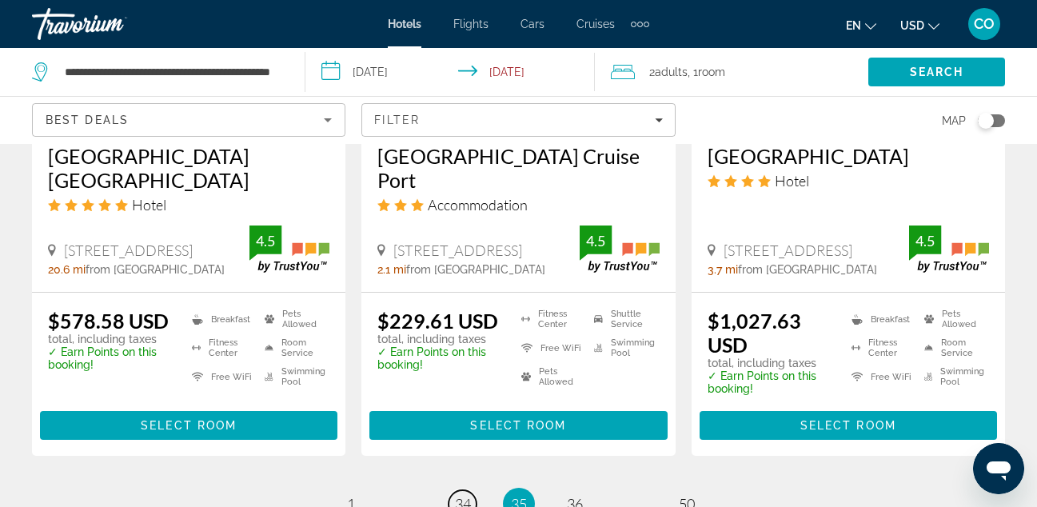
scroll to position [2291, 0]
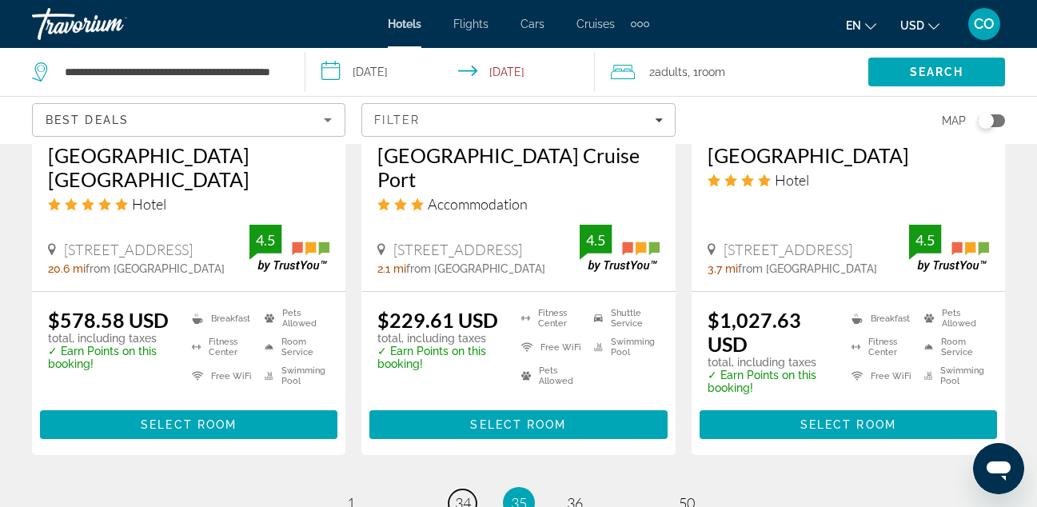
click at [459, 494] on span "34" at bounding box center [463, 503] width 16 height 18
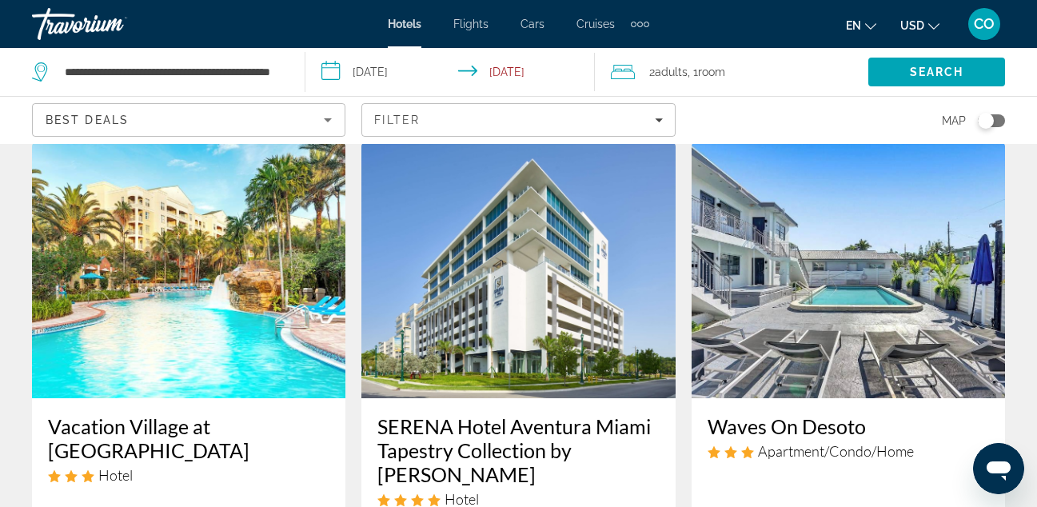
scroll to position [706, 0]
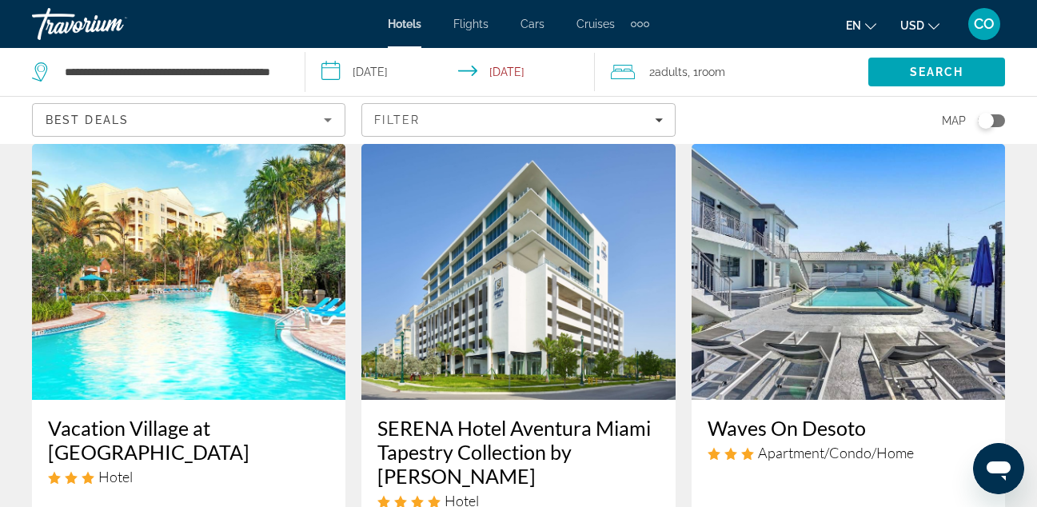
click at [278, 278] on img "Main content" at bounding box center [188, 272] width 313 height 256
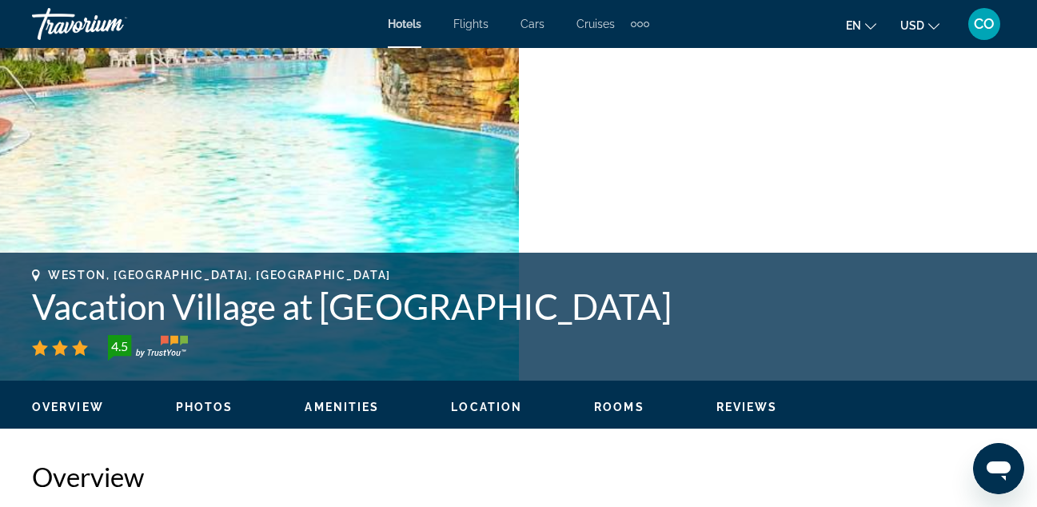
scroll to position [421, 0]
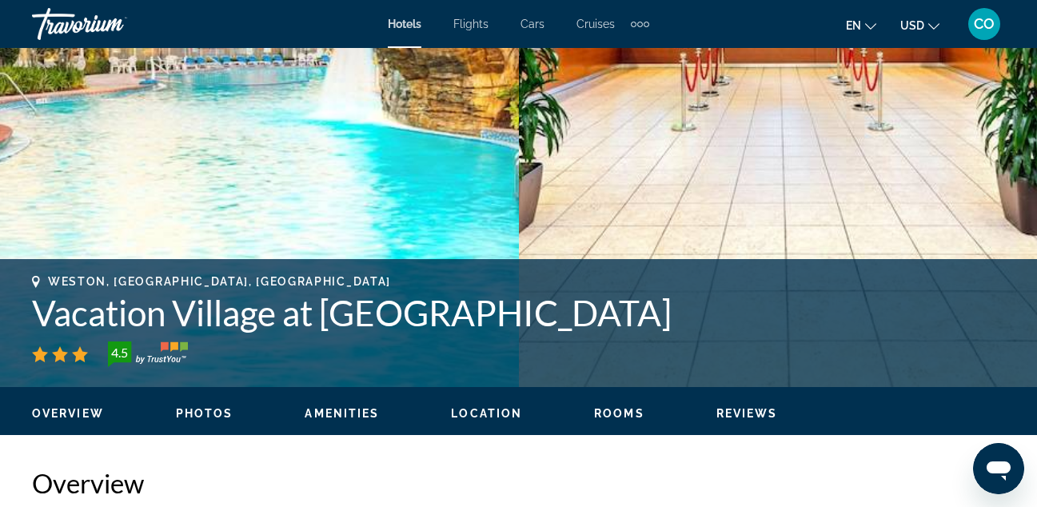
drag, startPoint x: 38, startPoint y: 317, endPoint x: 712, endPoint y: 321, distance: 674.0
click at [712, 321] on h1 "Vacation Village at [GEOGRAPHIC_DATA]" at bounding box center [518, 313] width 973 height 42
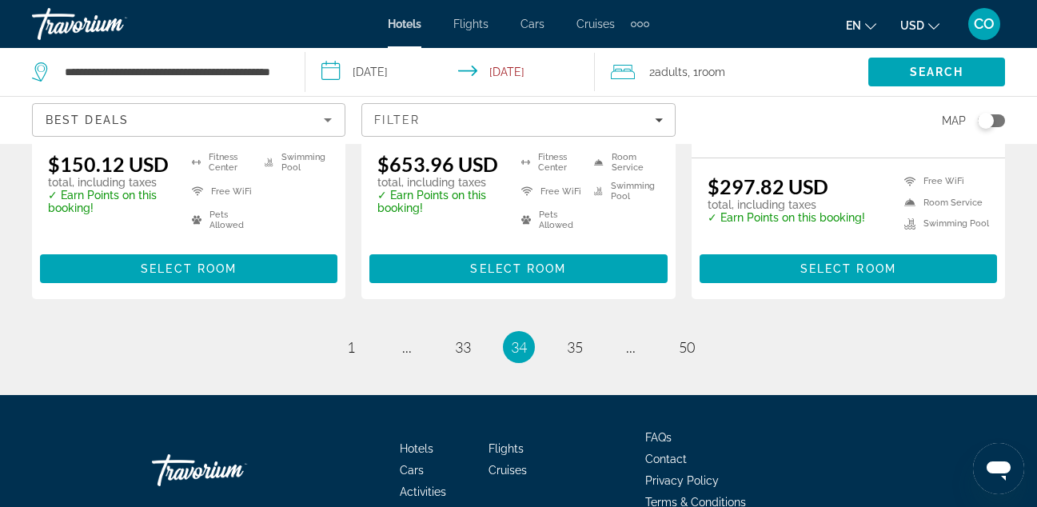
scroll to position [2430, 0]
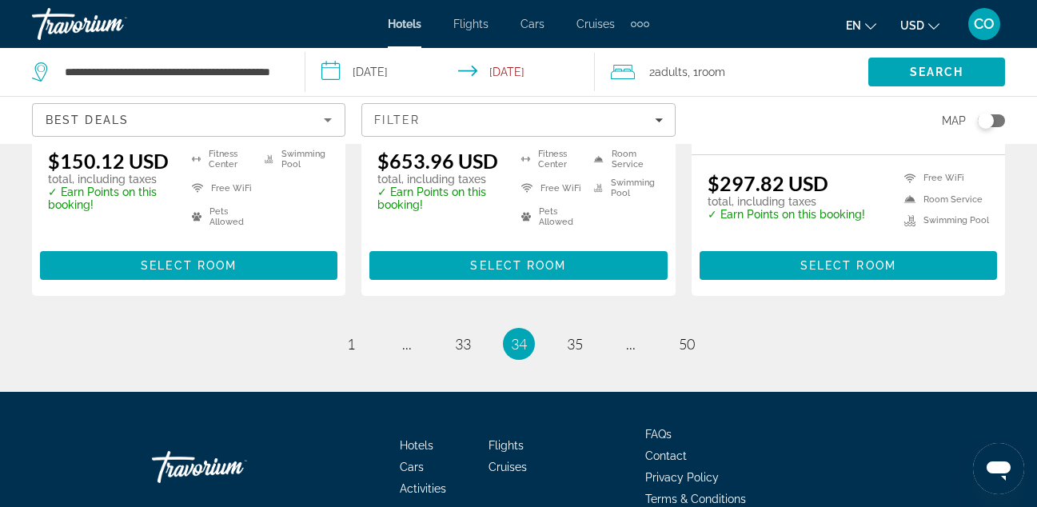
click at [483, 328] on ul "34 / 50 page 1 page ... page 33 You're on page 34 page 35 page ... page 50" at bounding box center [518, 344] width 973 height 32
click at [465, 335] on span "33" at bounding box center [463, 344] width 16 height 18
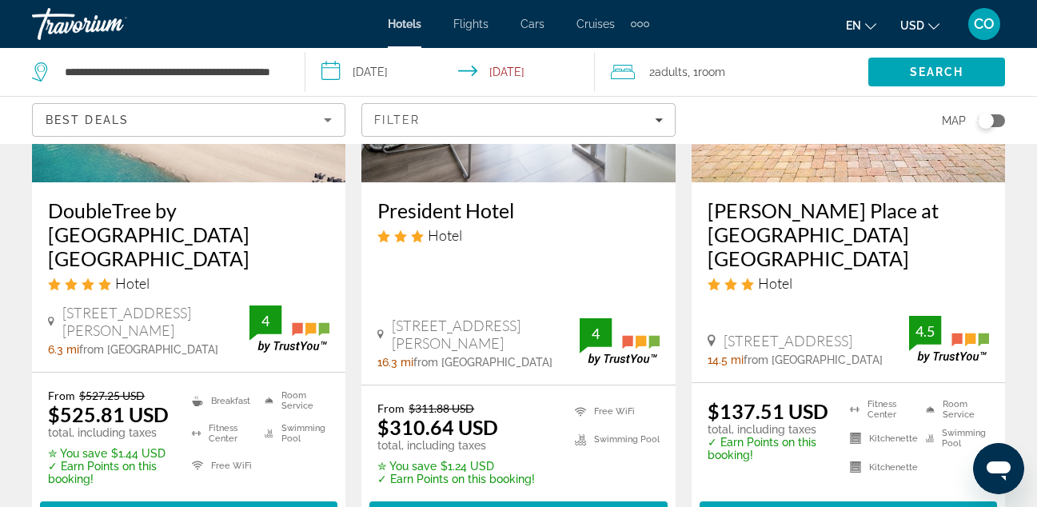
scroll to position [2452, 0]
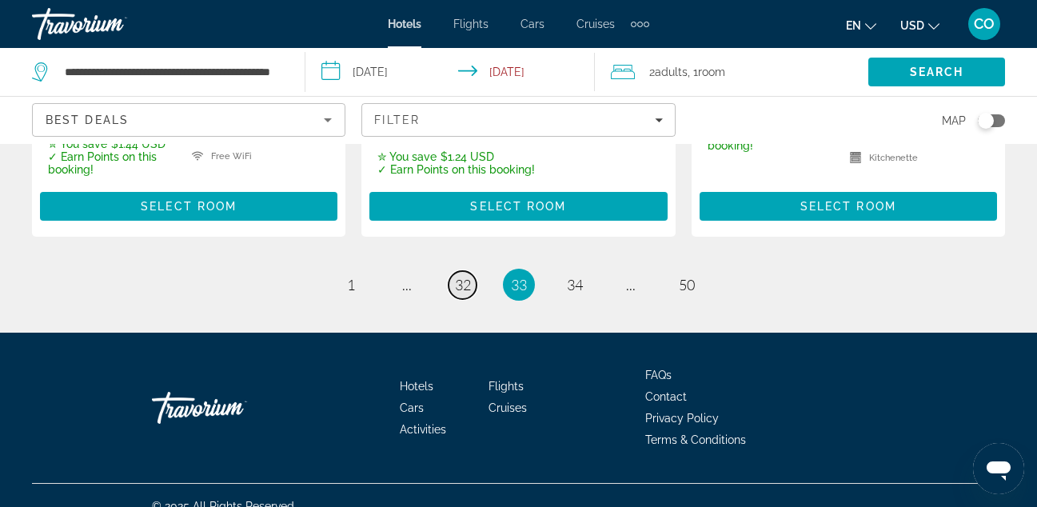
click at [458, 276] on span "32" at bounding box center [463, 285] width 16 height 18
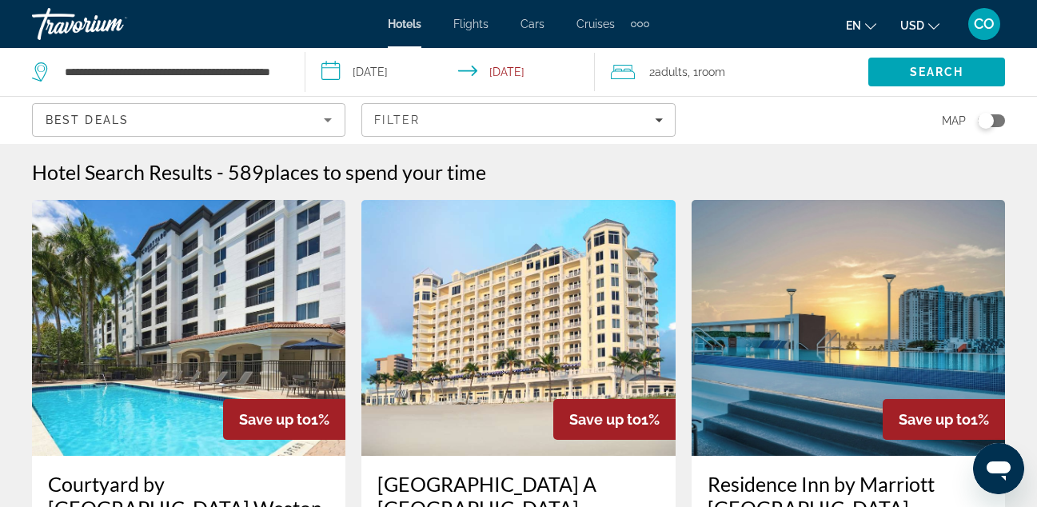
click at [458, 257] on img "Main content" at bounding box center [517, 328] width 313 height 256
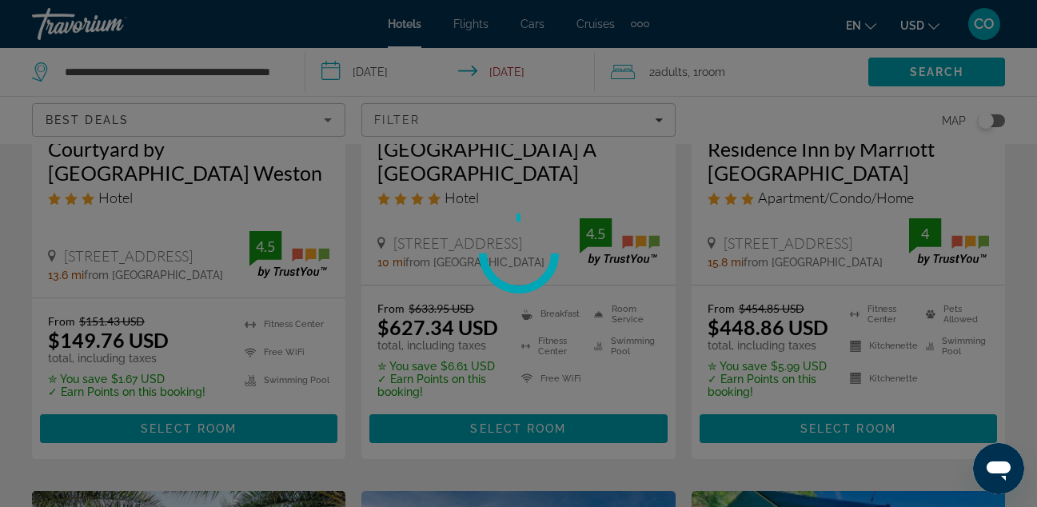
scroll to position [331, 0]
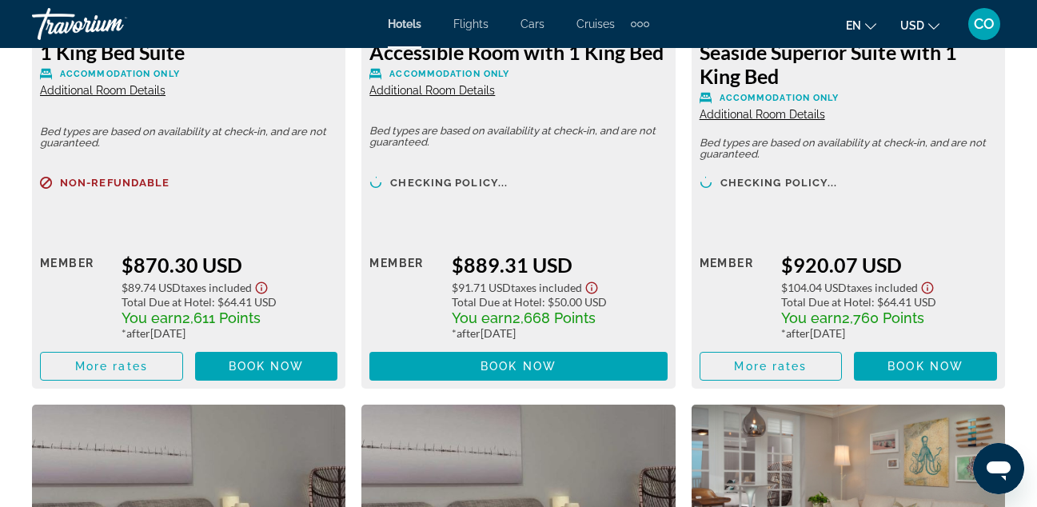
scroll to position [3786, 0]
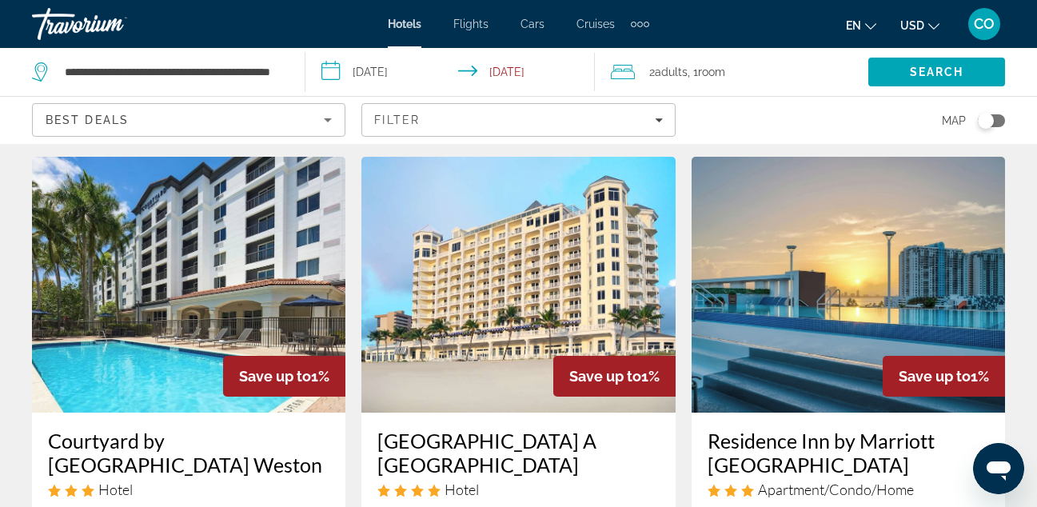
scroll to position [42, 0]
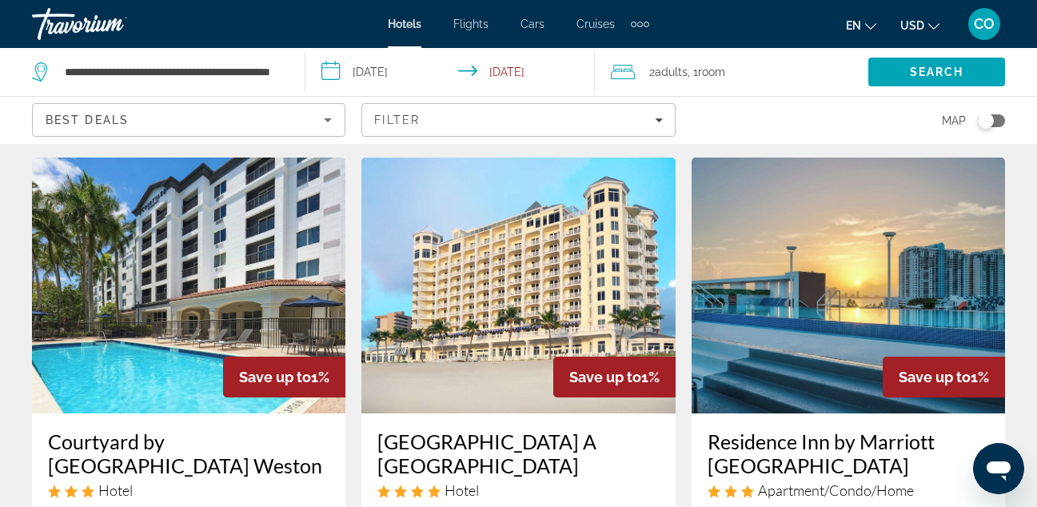
click at [214, 234] on img "Main content" at bounding box center [188, 285] width 313 height 256
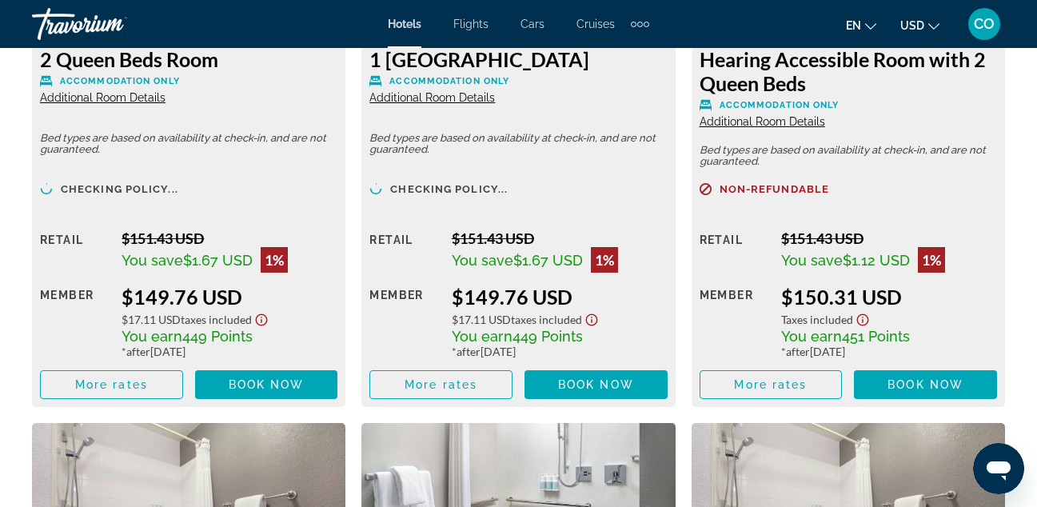
scroll to position [6066, 0]
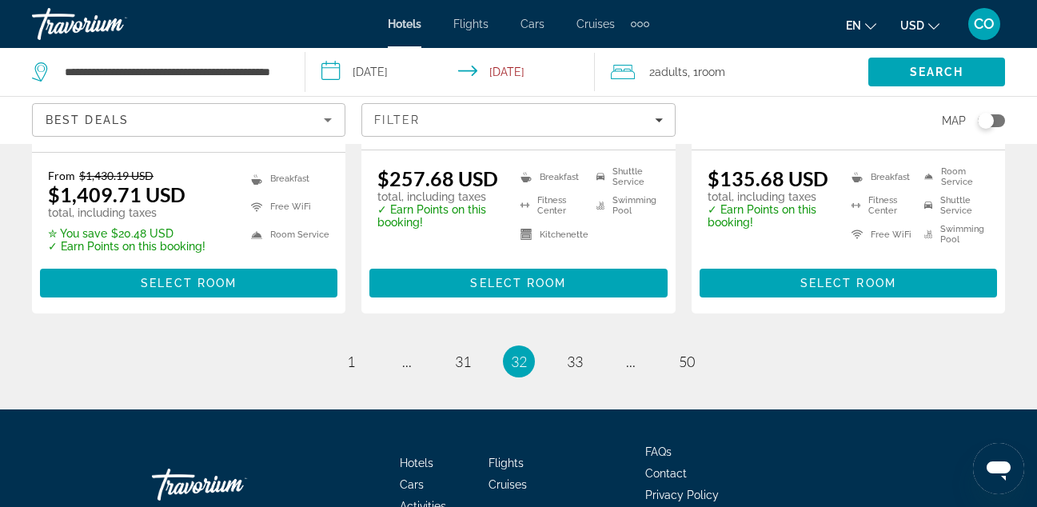
scroll to position [2321, 0]
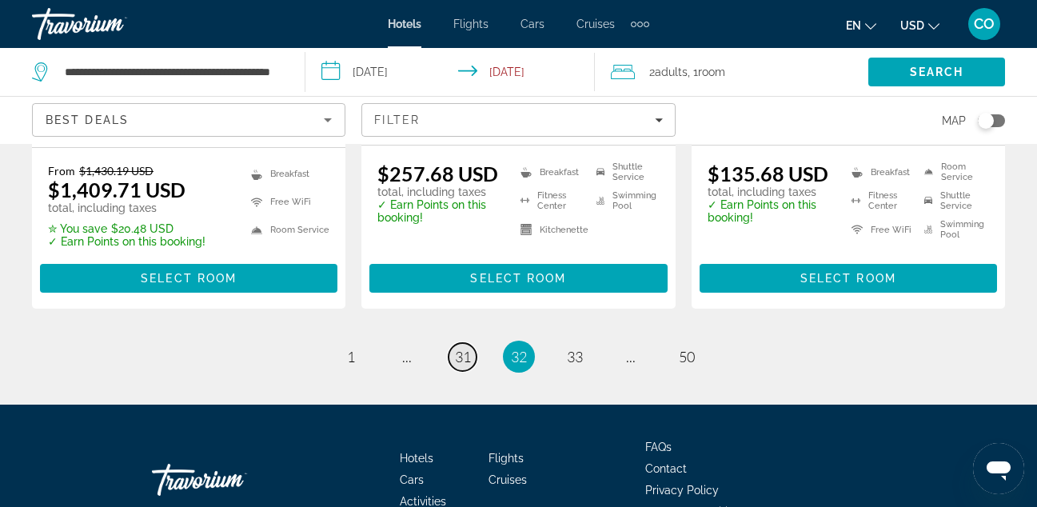
click at [473, 343] on link "page 31" at bounding box center [463, 357] width 28 height 28
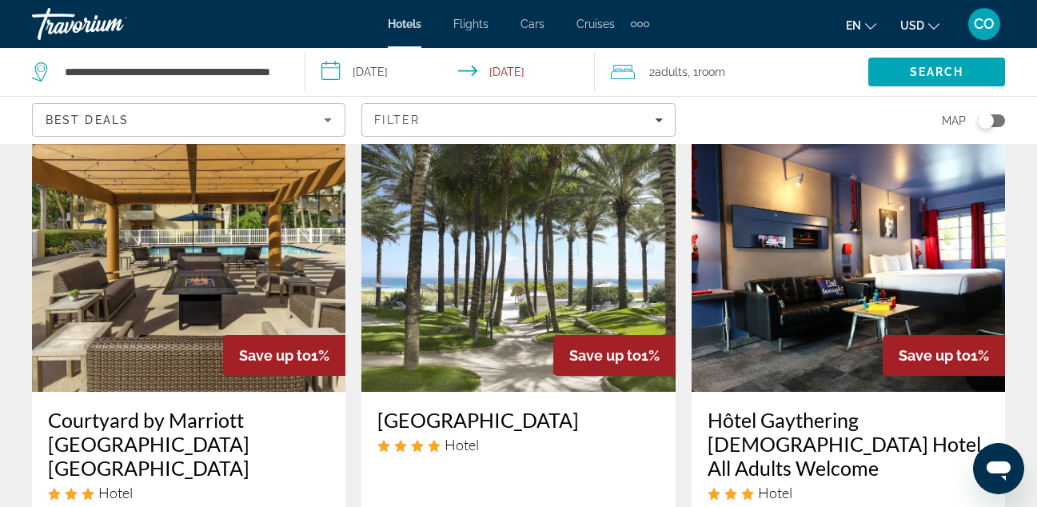
scroll to position [1306, 0]
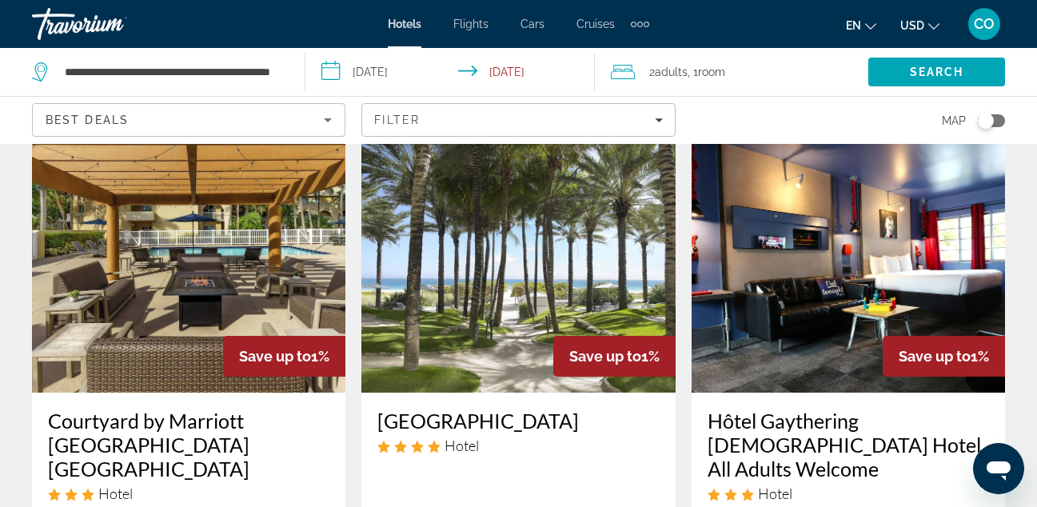
click at [192, 293] on img "Main content" at bounding box center [188, 265] width 313 height 256
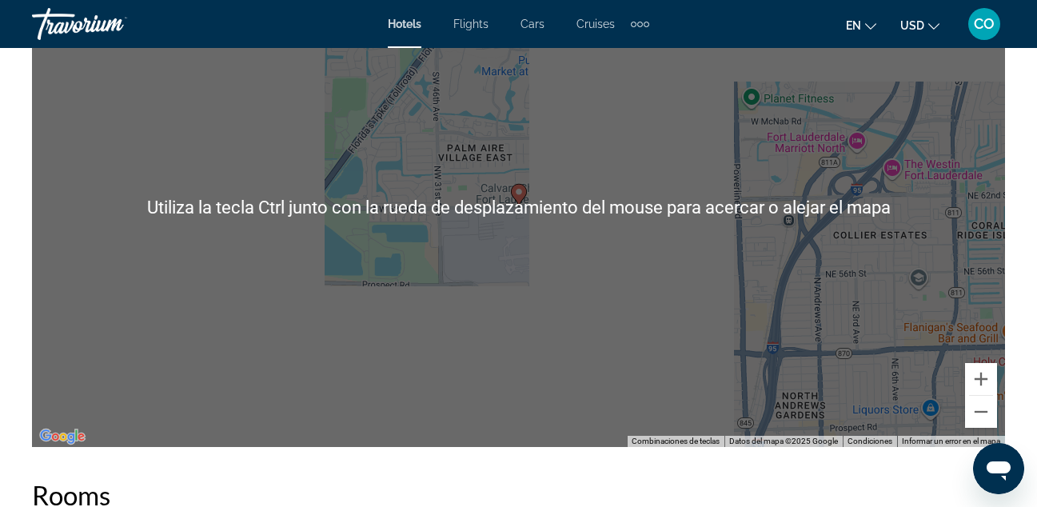
scroll to position [1921, 0]
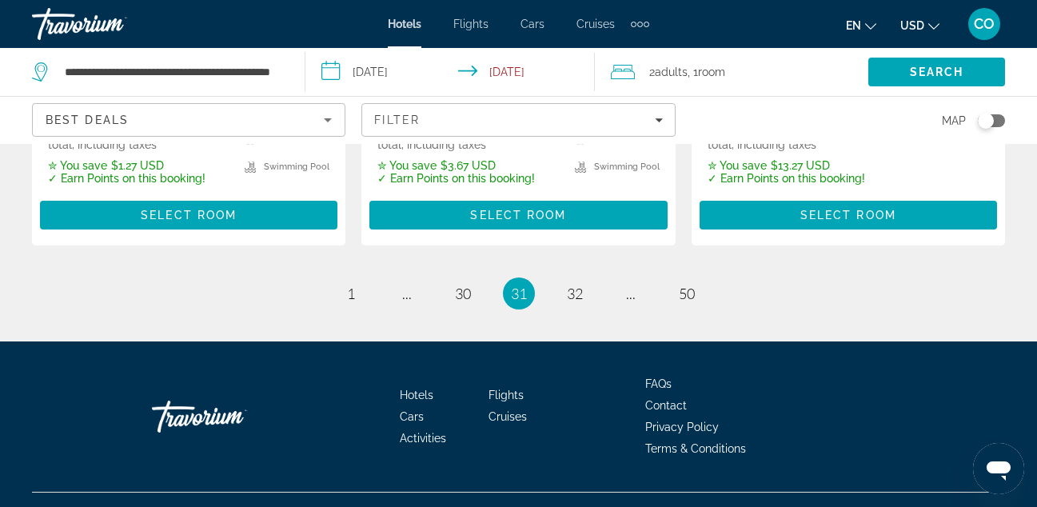
scroll to position [2454, 0]
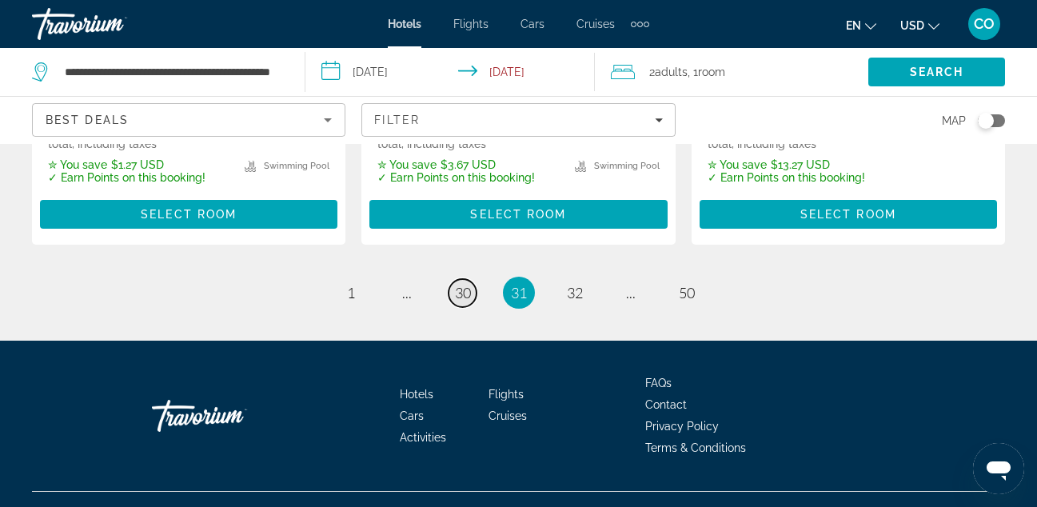
click at [457, 291] on link "page 30" at bounding box center [463, 293] width 28 height 28
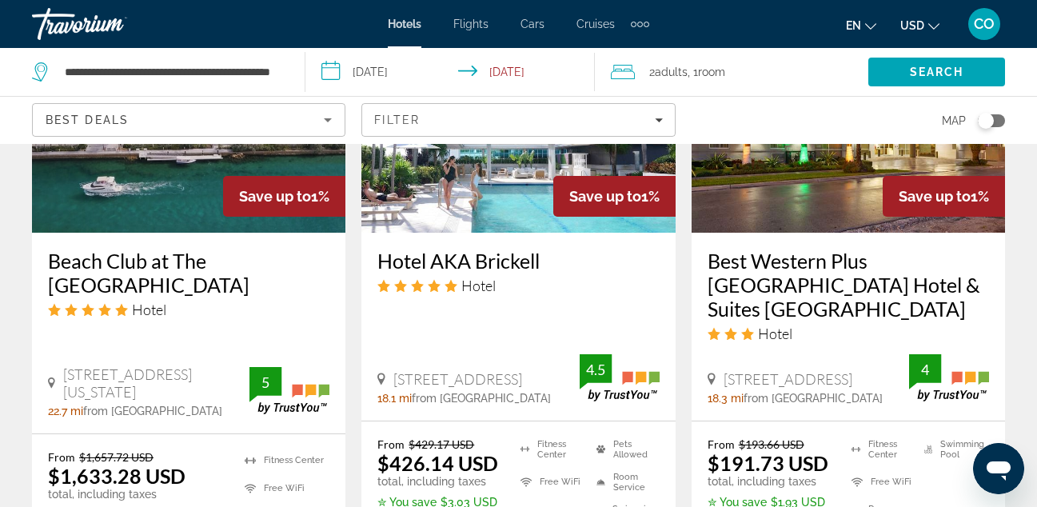
scroll to position [2485, 0]
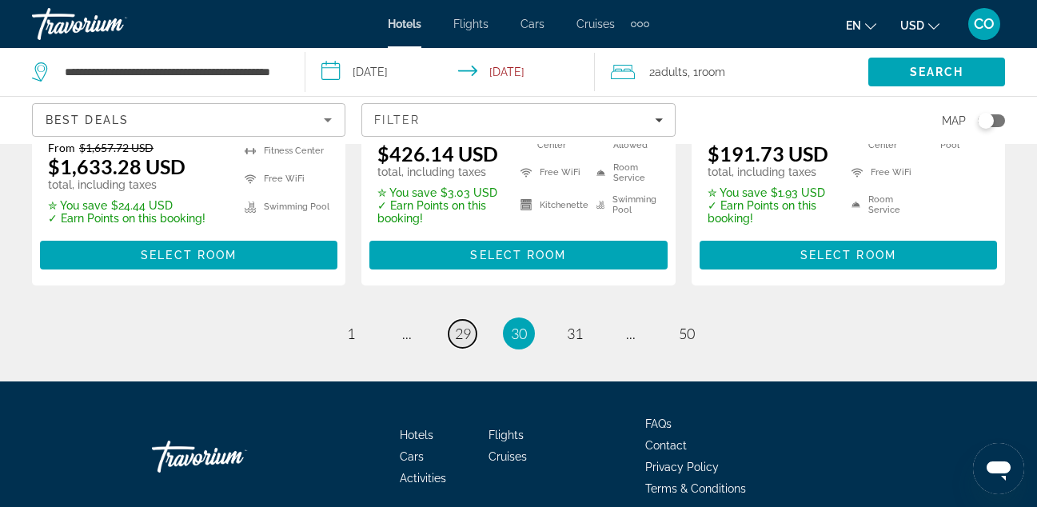
click at [459, 325] on span "29" at bounding box center [463, 334] width 16 height 18
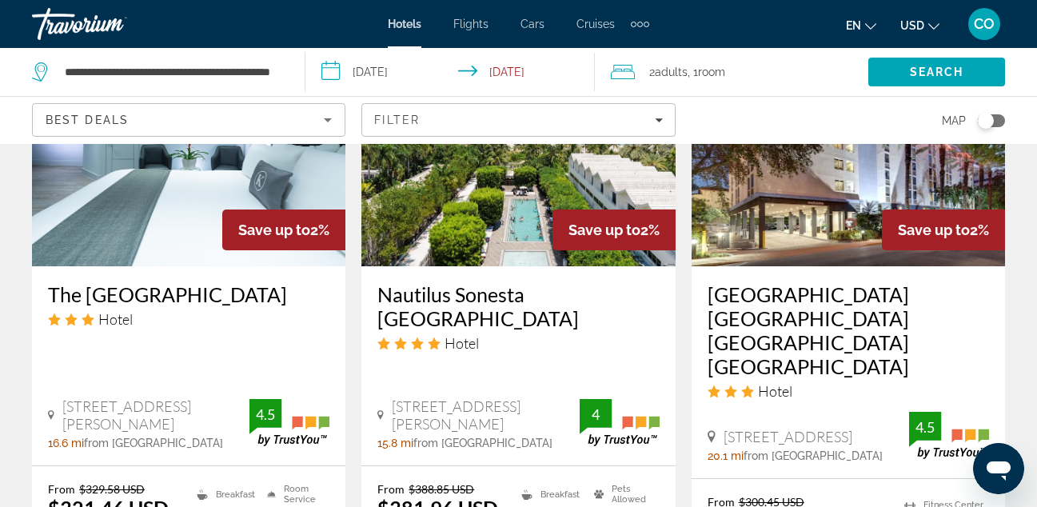
scroll to position [2472, 0]
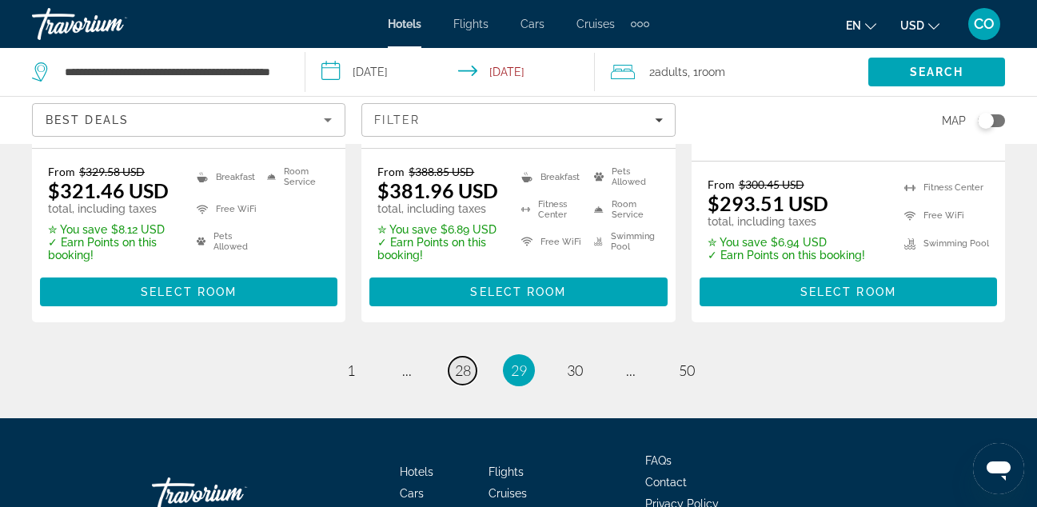
click at [457, 361] on span "28" at bounding box center [463, 370] width 16 height 18
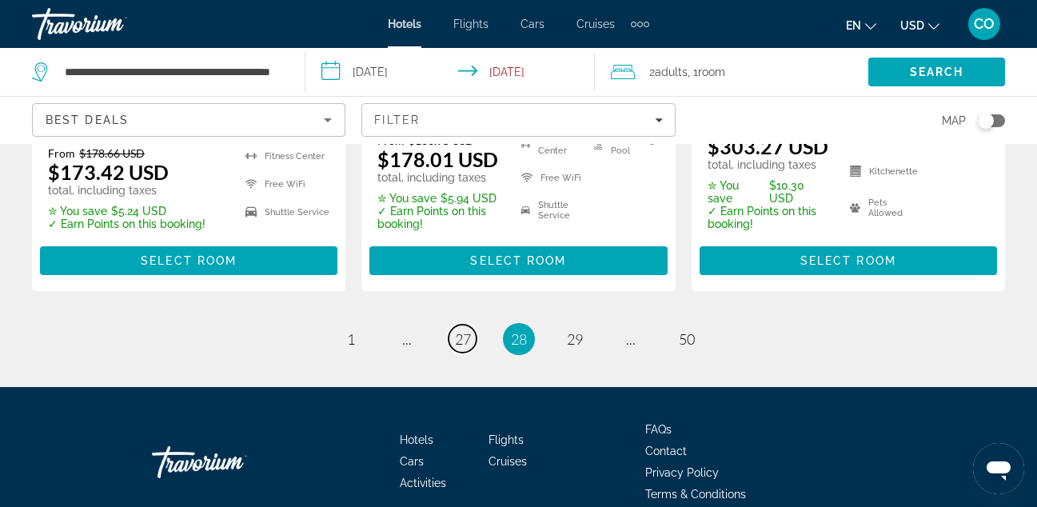
scroll to position [2418, 0]
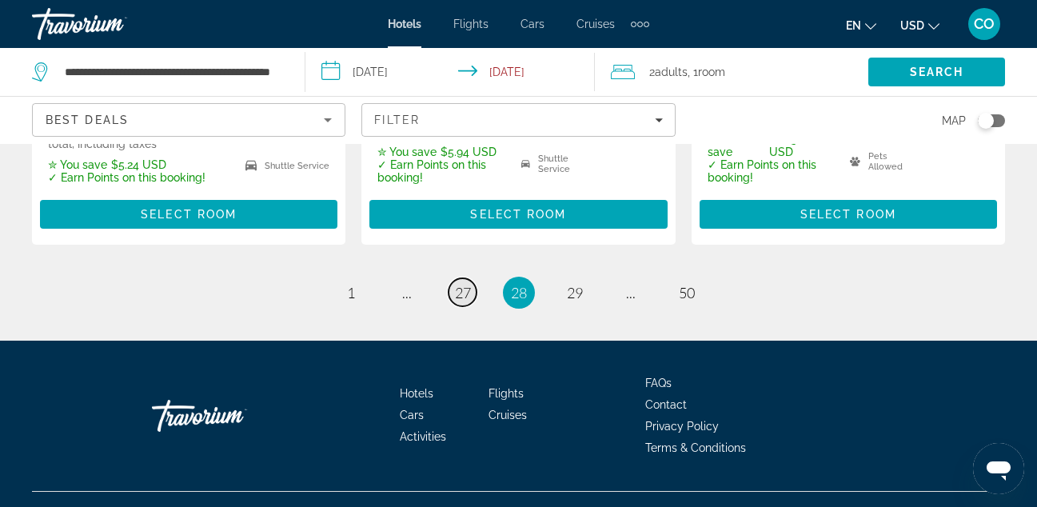
click at [457, 284] on span "27" at bounding box center [463, 293] width 16 height 18
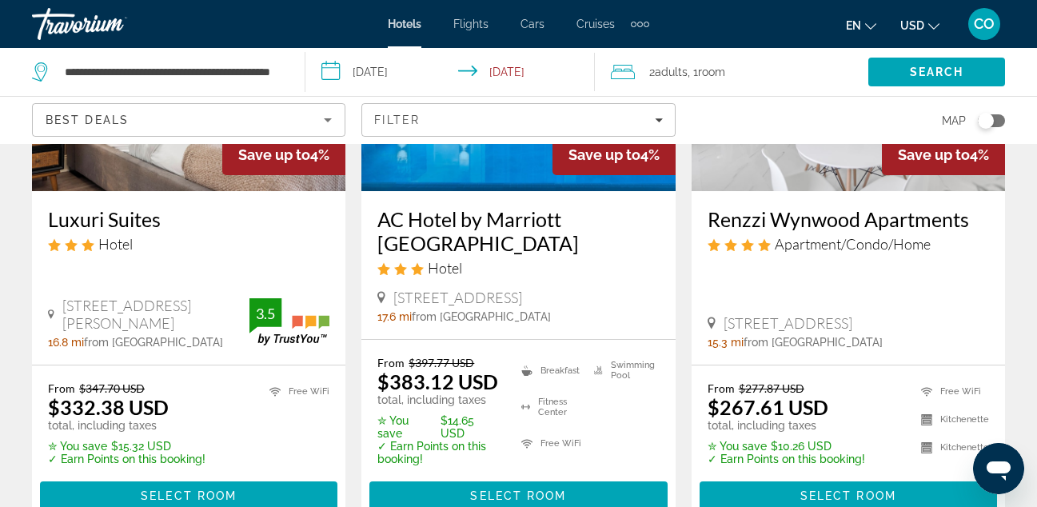
scroll to position [2230, 0]
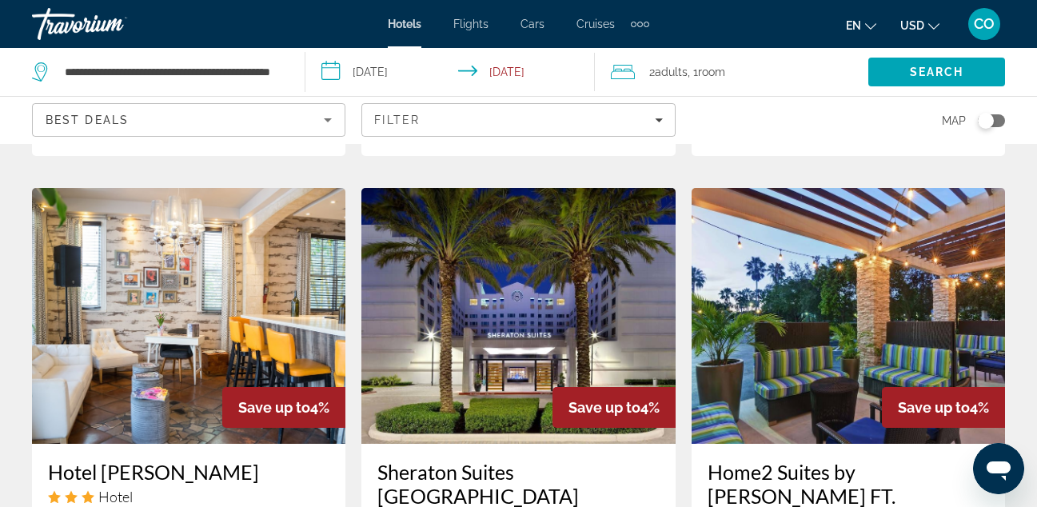
scroll to position [1290, 0]
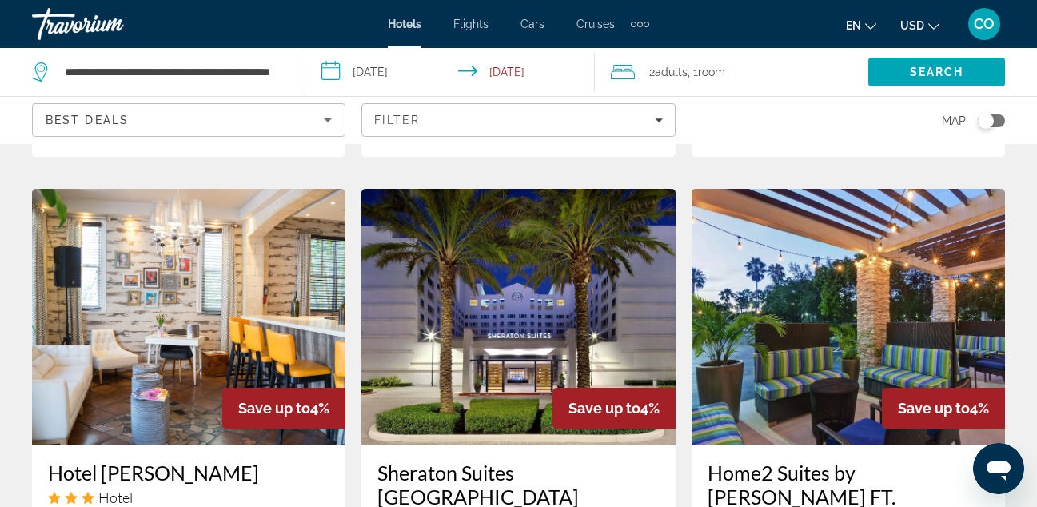
click at [317, 286] on img "Main content" at bounding box center [188, 317] width 313 height 256
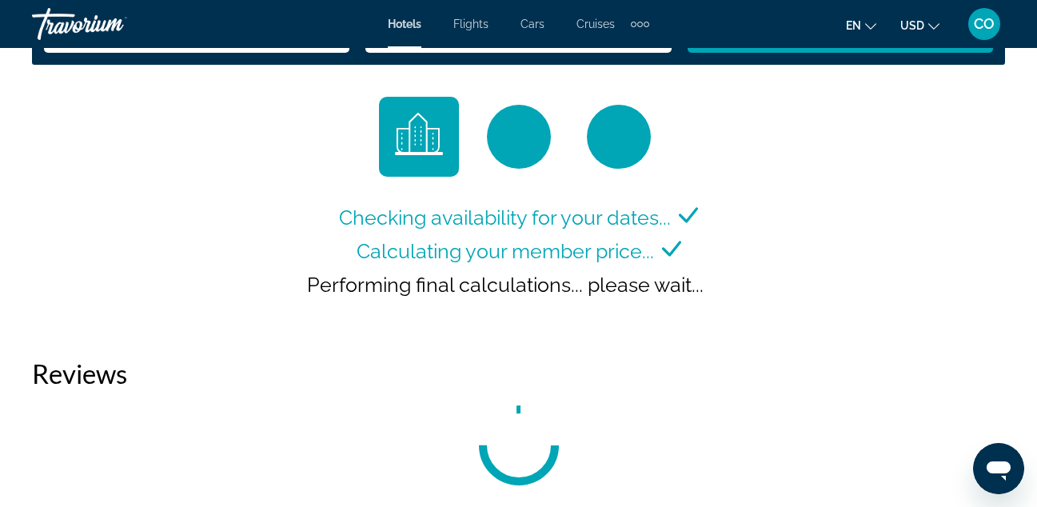
scroll to position [2438, 0]
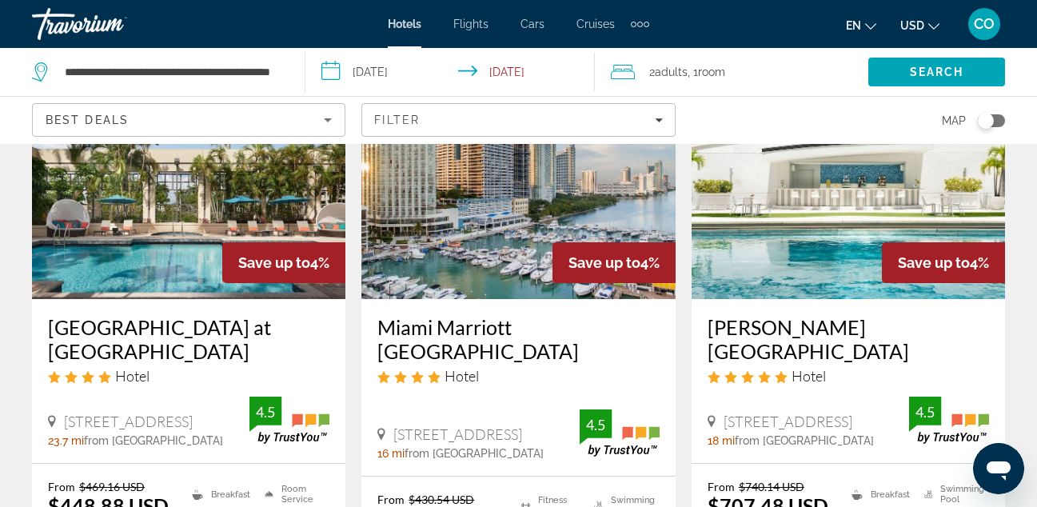
scroll to position [155, 0]
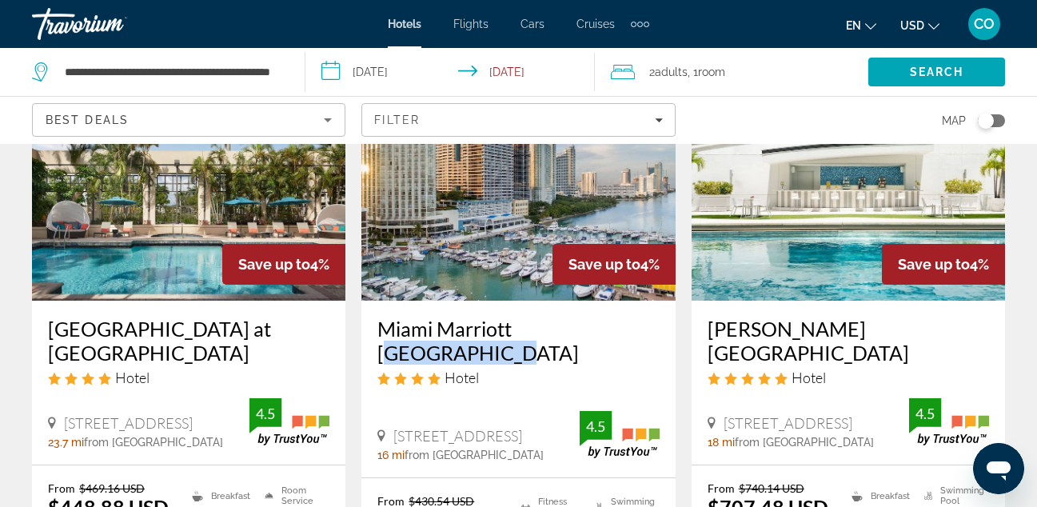
drag, startPoint x: 516, startPoint y: 327, endPoint x: 649, endPoint y: 326, distance: 132.7
click at [202, 86] on div "**********" at bounding box center [160, 72] width 257 height 48
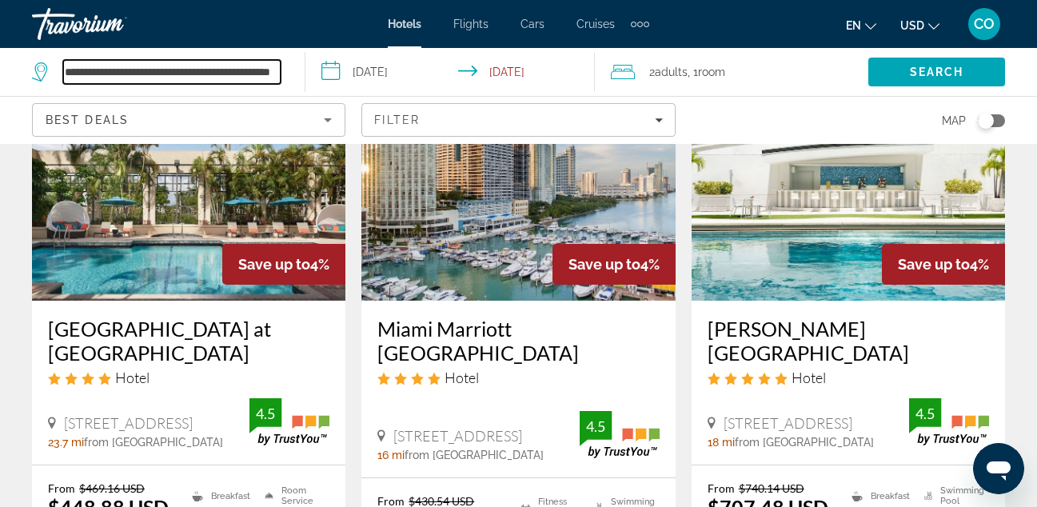
click at [229, 71] on input "**********" at bounding box center [171, 72] width 217 height 24
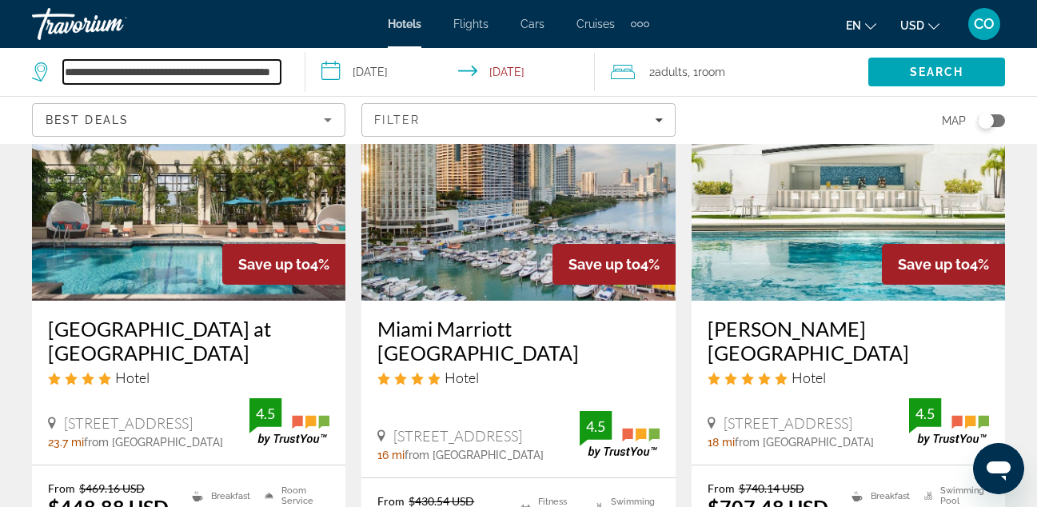
click at [229, 71] on input "**********" at bounding box center [171, 72] width 217 height 24
paste input "Search hotel destination"
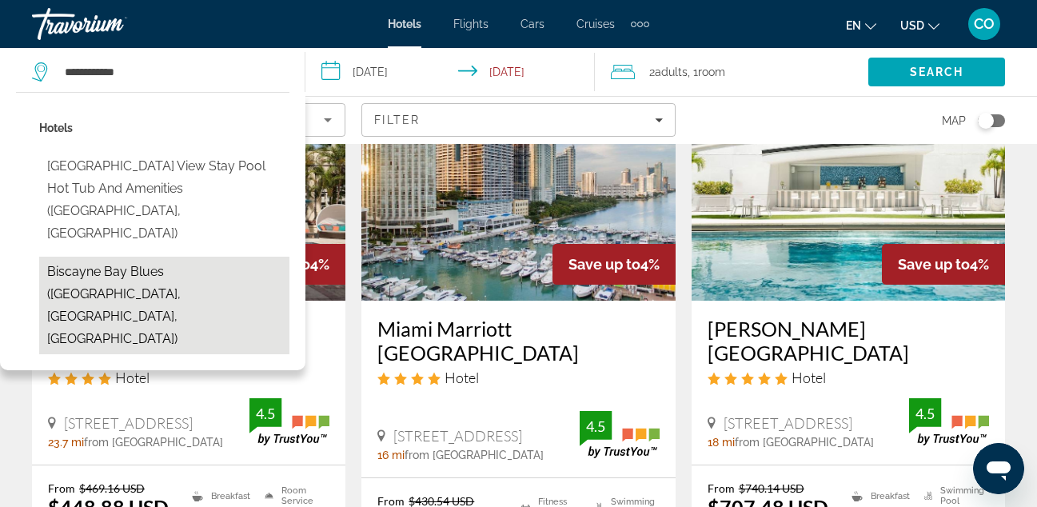
click at [239, 257] on button "Biscayne Bay Blues ([GEOGRAPHIC_DATA], [GEOGRAPHIC_DATA], [GEOGRAPHIC_DATA])" at bounding box center [164, 306] width 250 height 98
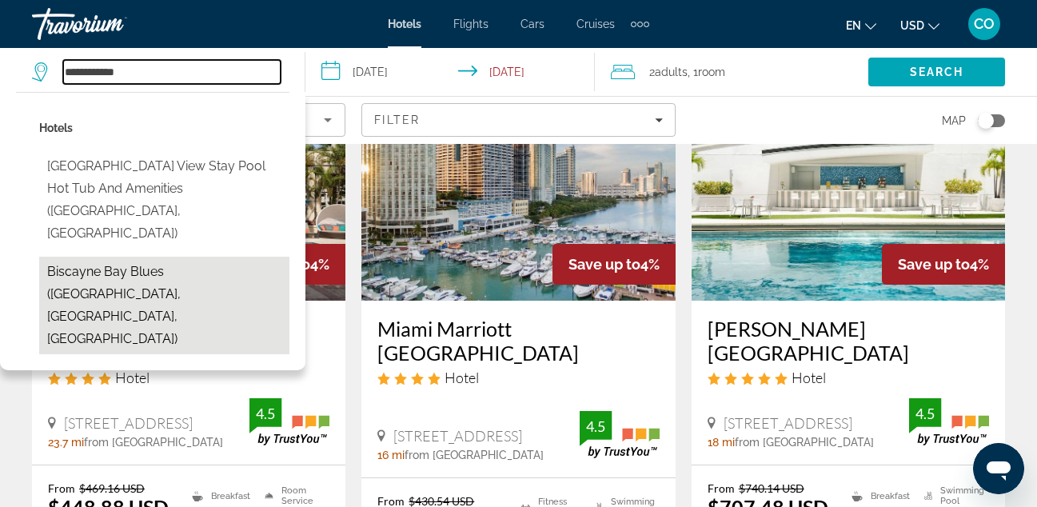
type input "**********"
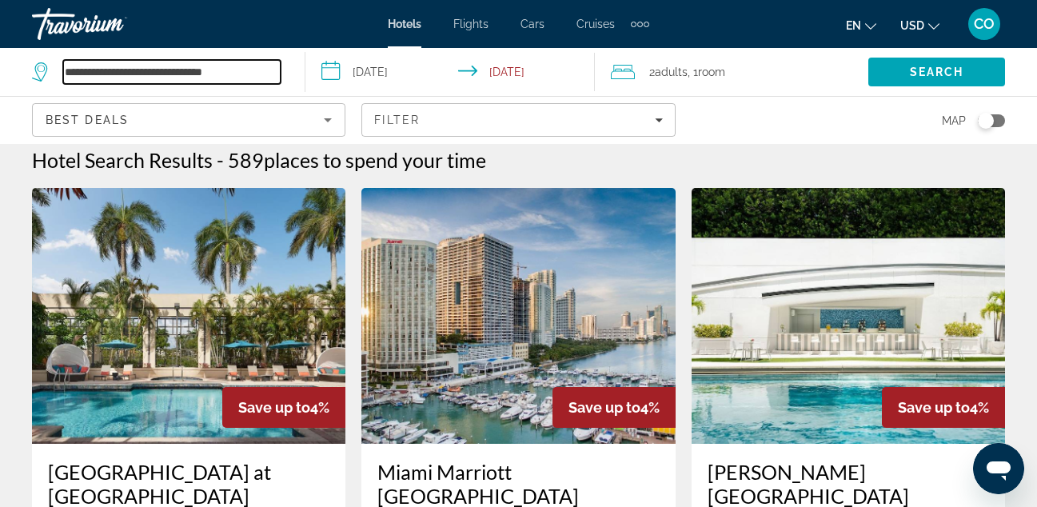
scroll to position [0, 0]
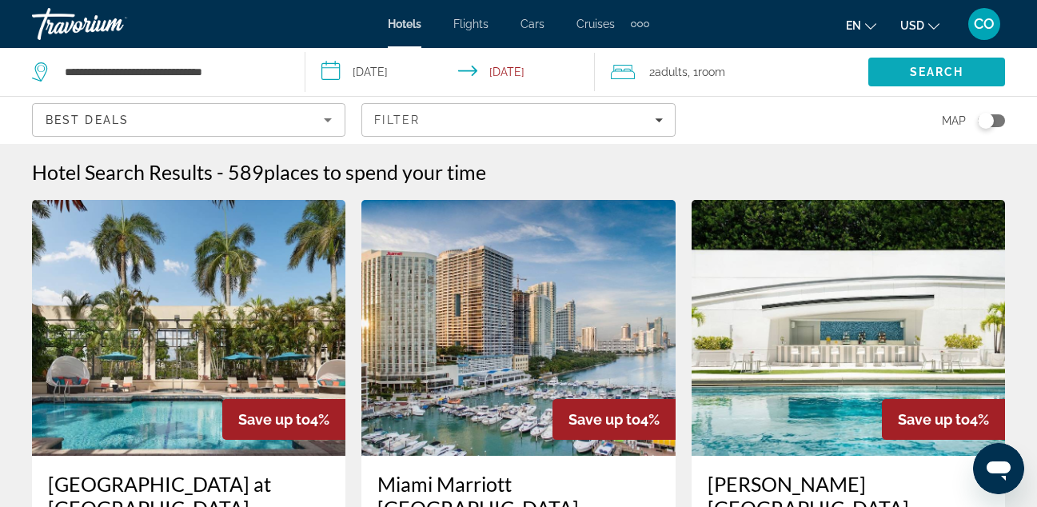
click at [912, 83] on span "Search" at bounding box center [936, 72] width 137 height 38
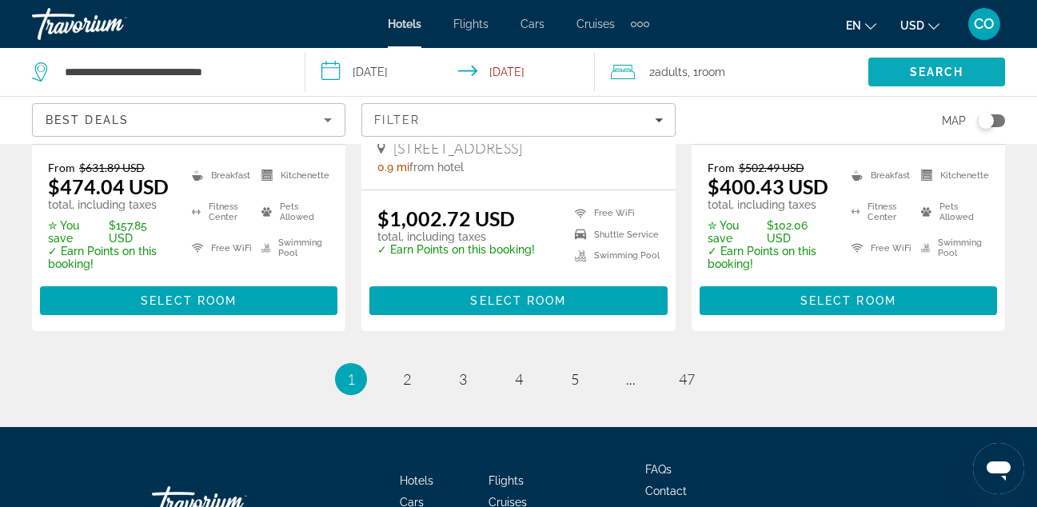
scroll to position [2333, 0]
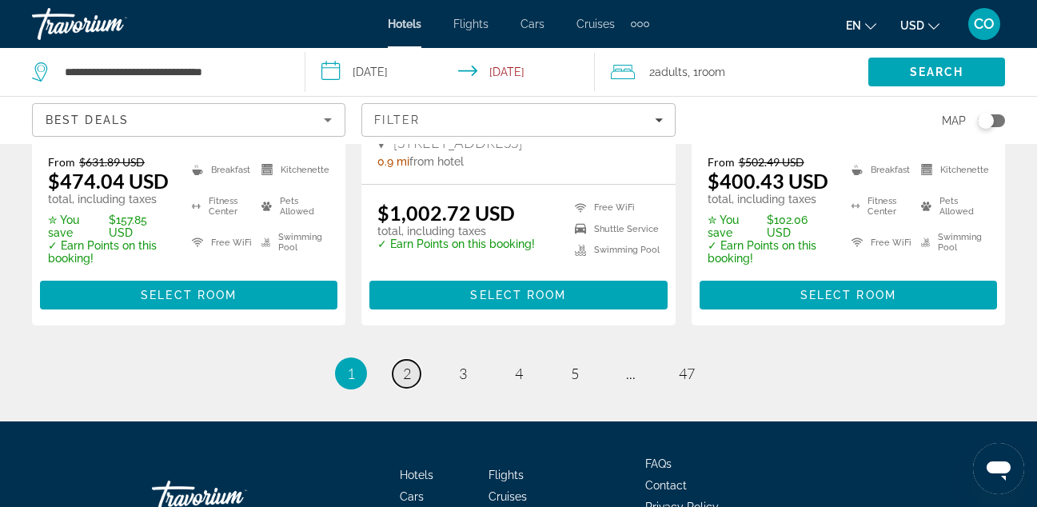
click at [403, 365] on span "2" at bounding box center [407, 374] width 8 height 18
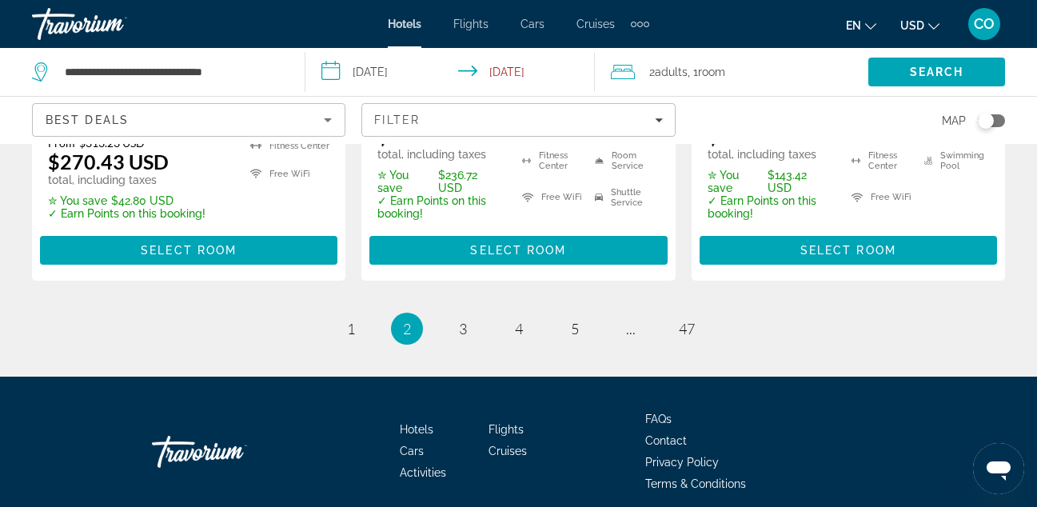
scroll to position [2410, 0]
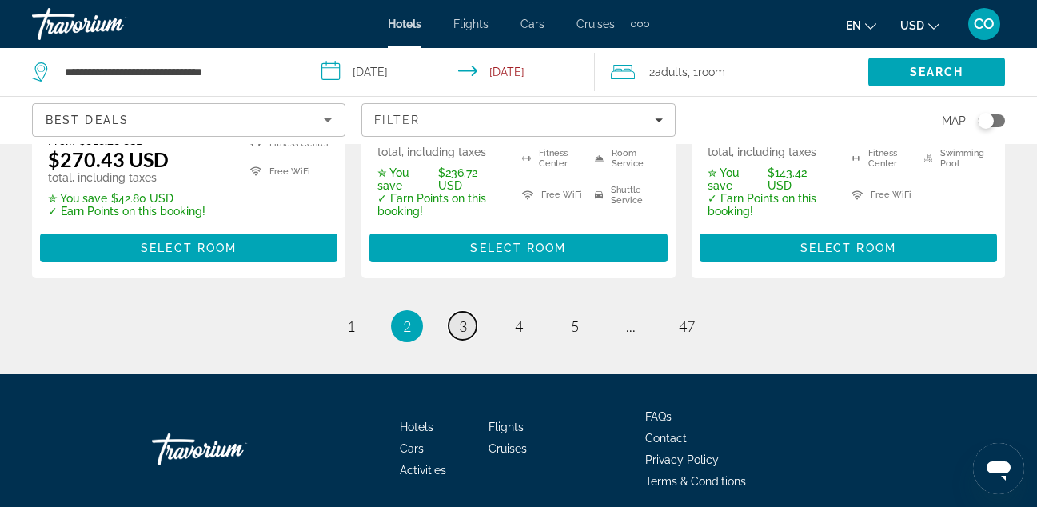
click at [464, 317] on span "3" at bounding box center [463, 326] width 8 height 18
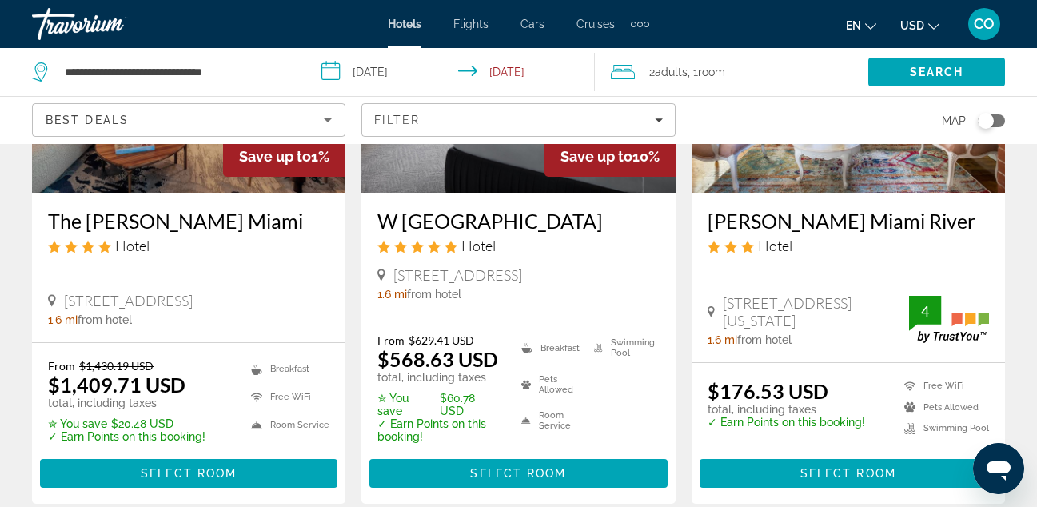
scroll to position [2467, 0]
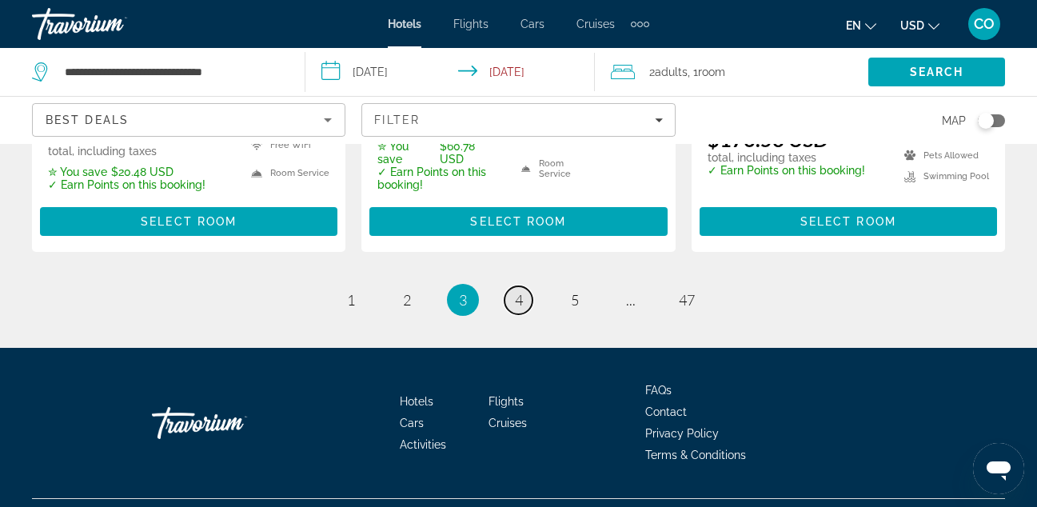
click at [506, 286] on link "page 4" at bounding box center [518, 300] width 28 height 28
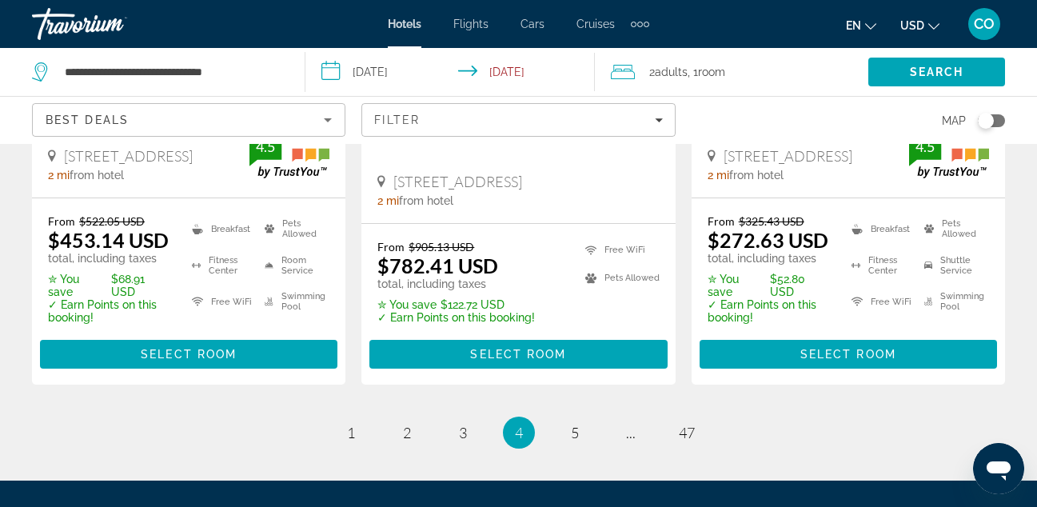
scroll to position [2276, 0]
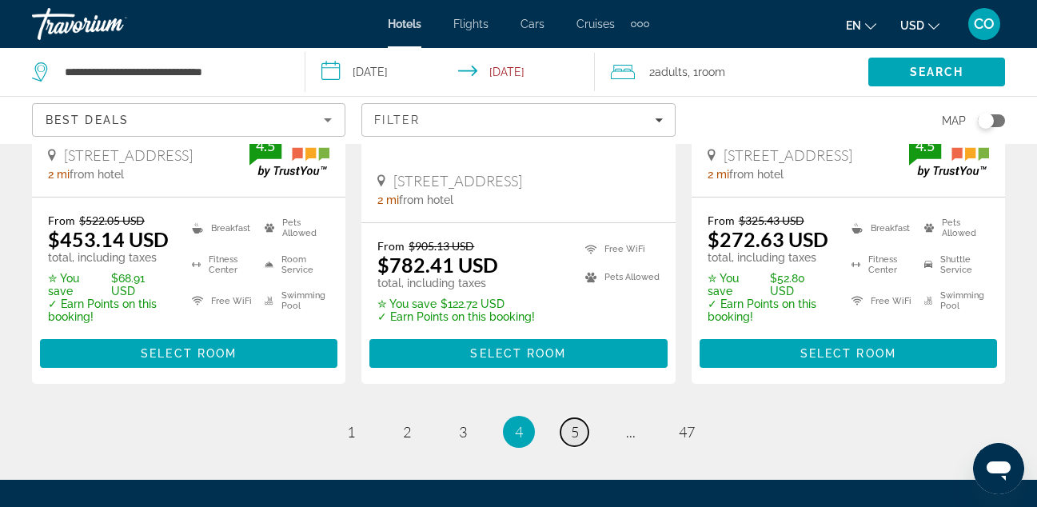
click at [574, 423] on span "5" at bounding box center [575, 432] width 8 height 18
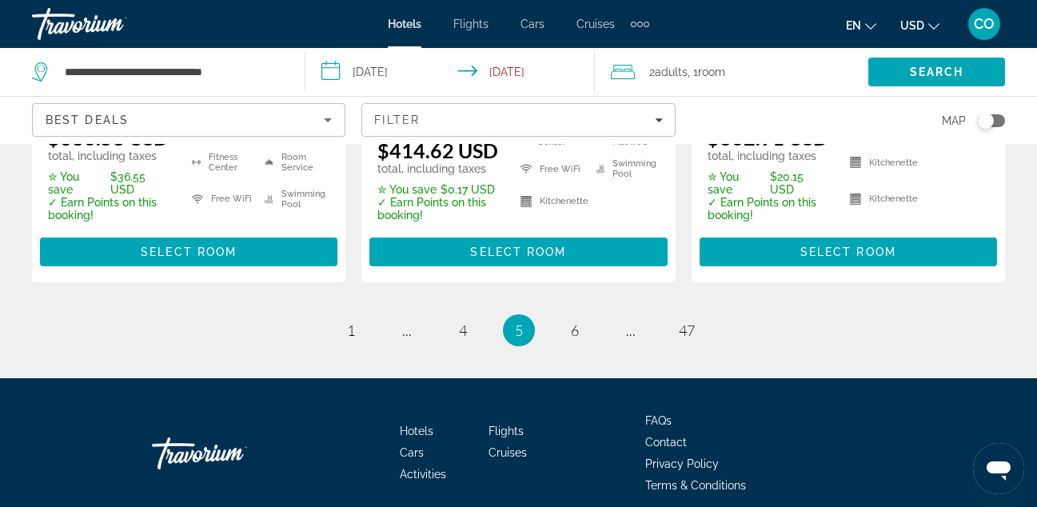
scroll to position [2430, 0]
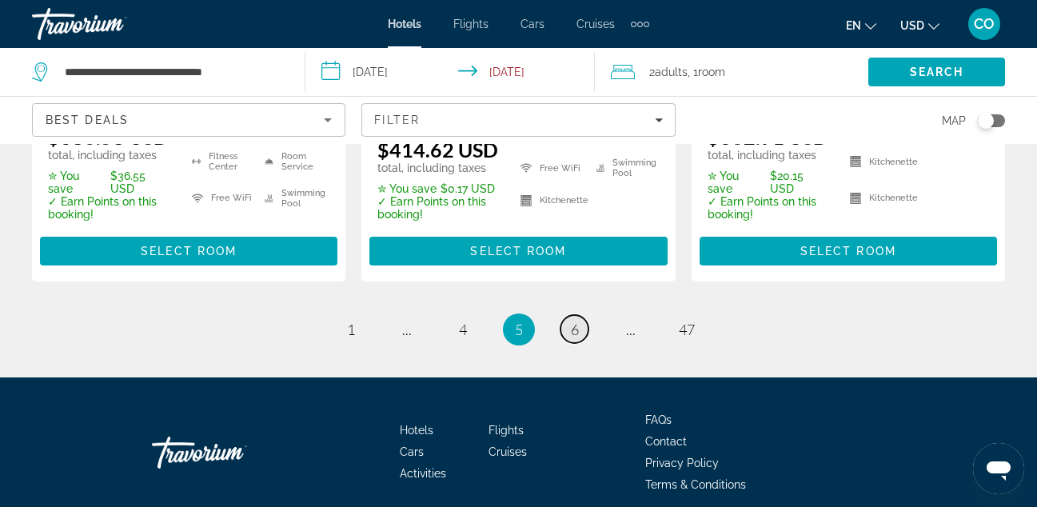
click at [568, 340] on link "page 6" at bounding box center [574, 329] width 28 height 28
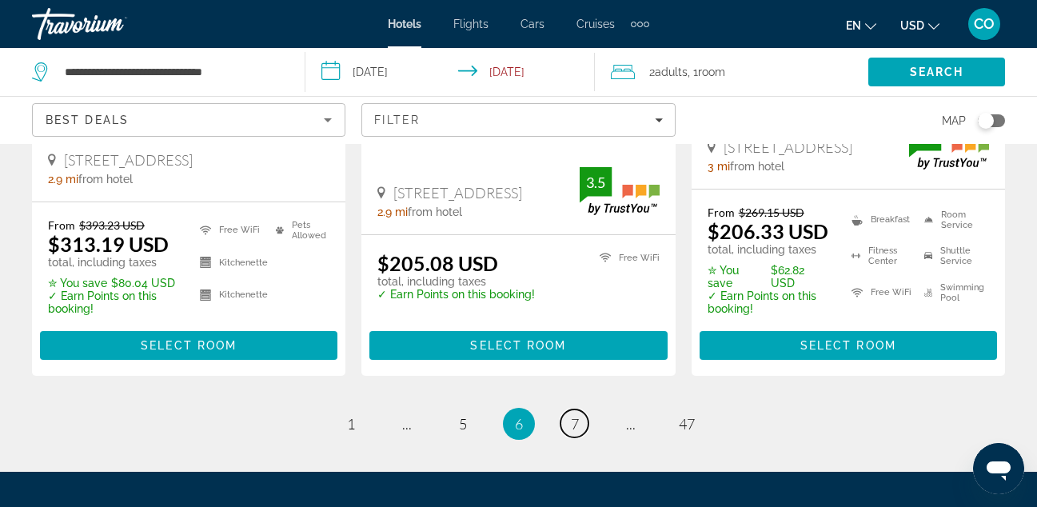
scroll to position [2346, 0]
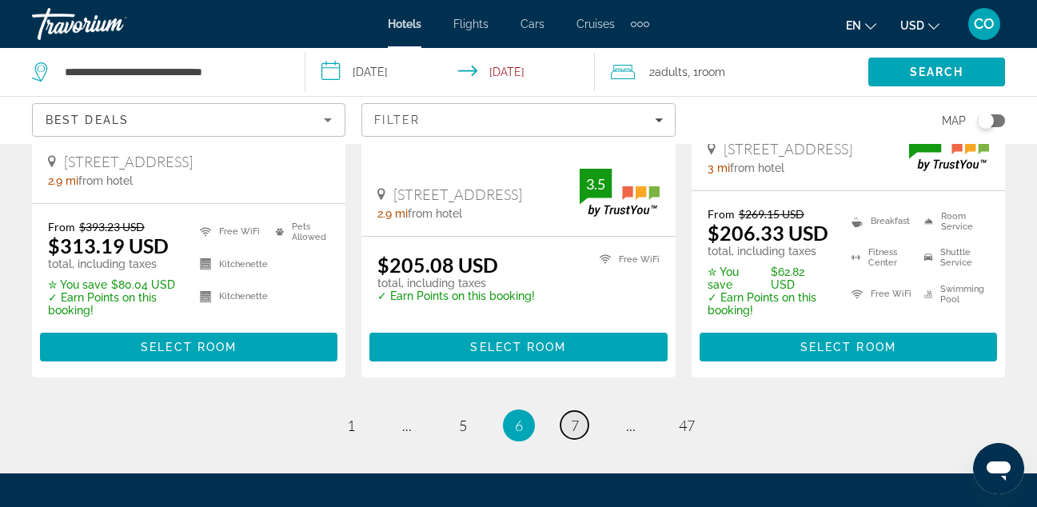
click at [564, 411] on link "page 7" at bounding box center [574, 425] width 28 height 28
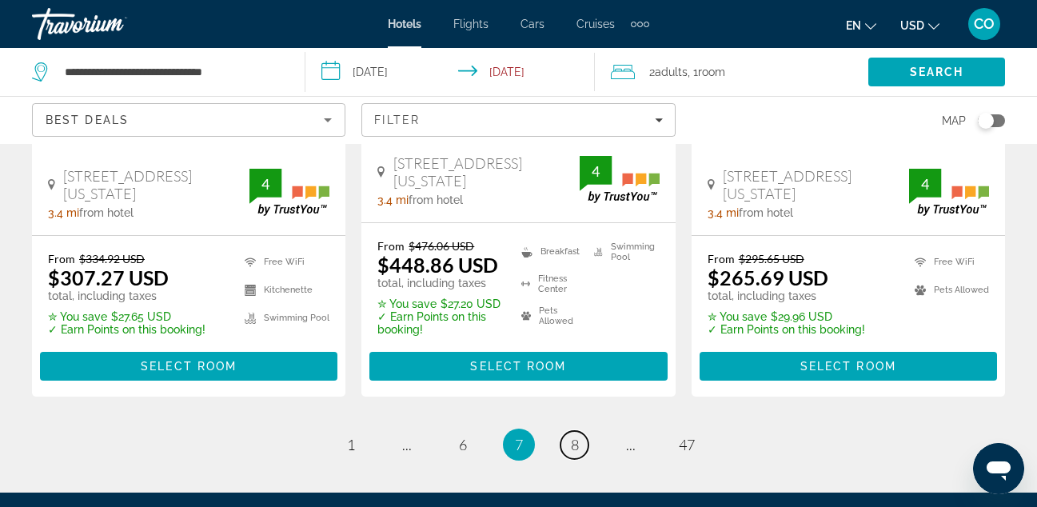
scroll to position [2273, 0]
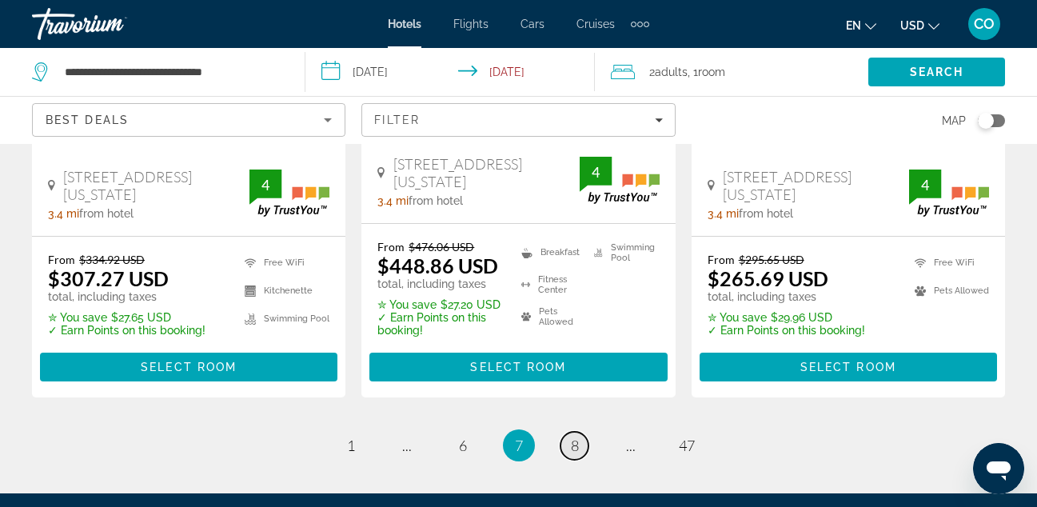
click at [571, 437] on span "8" at bounding box center [575, 446] width 8 height 18
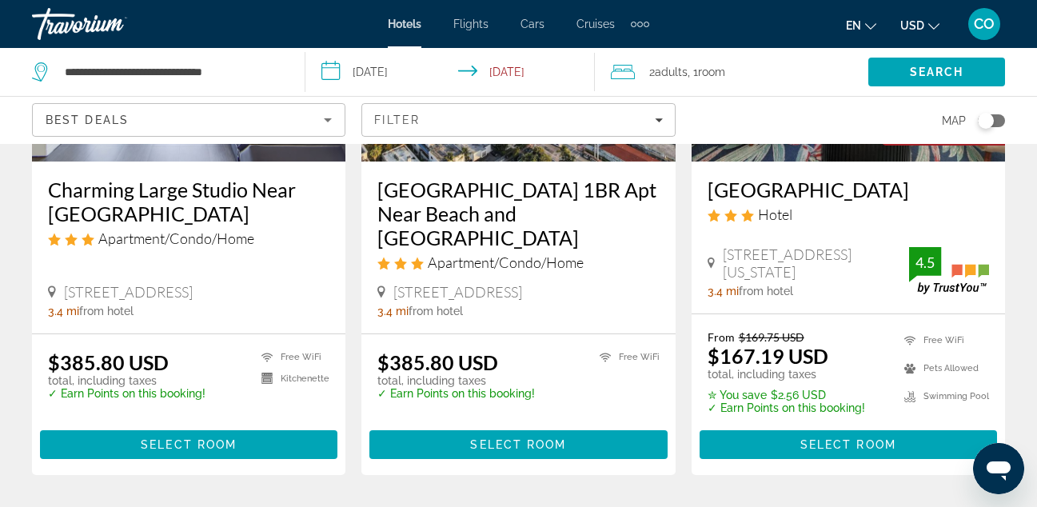
scroll to position [1505, 0]
